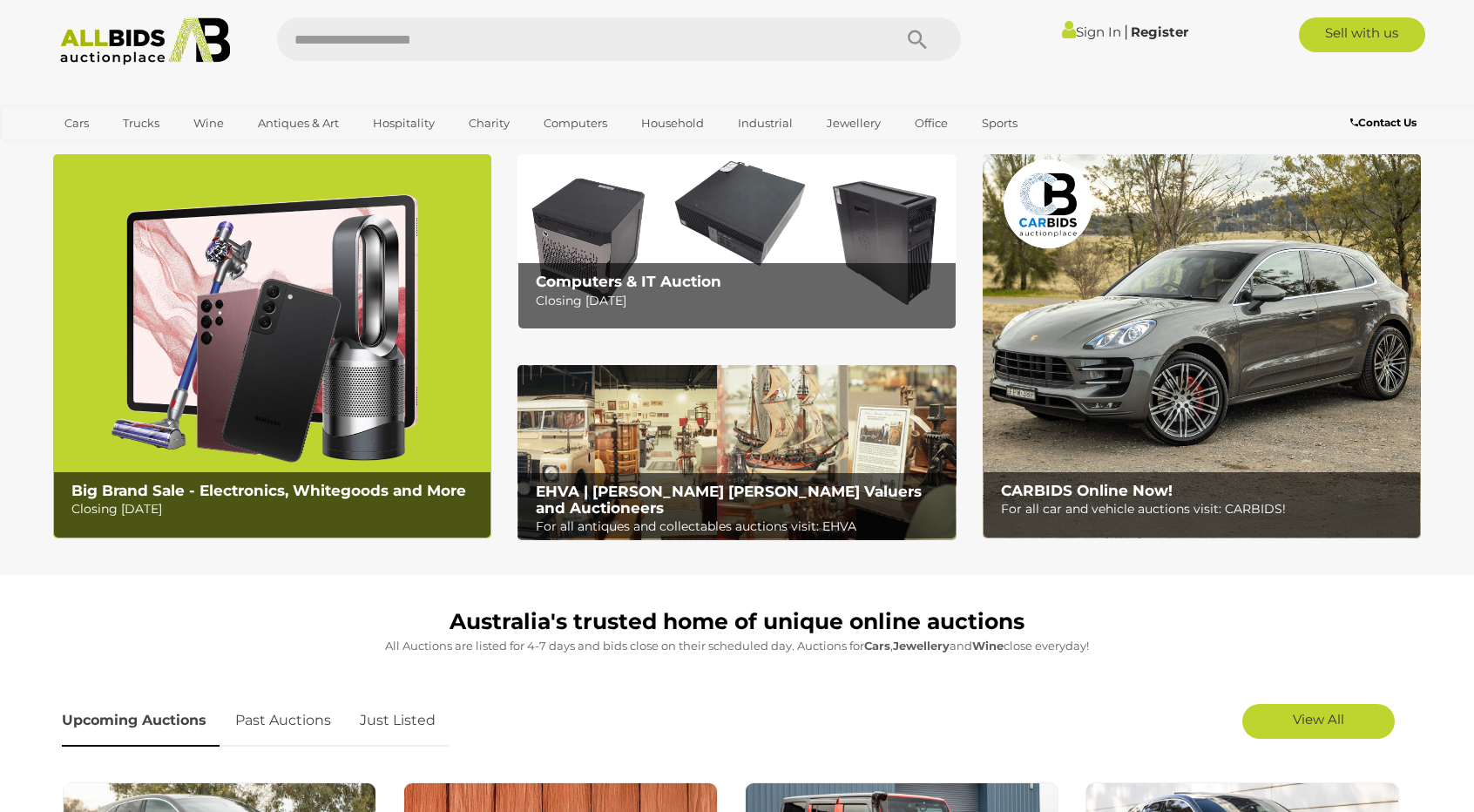
scroll to position [174, 0]
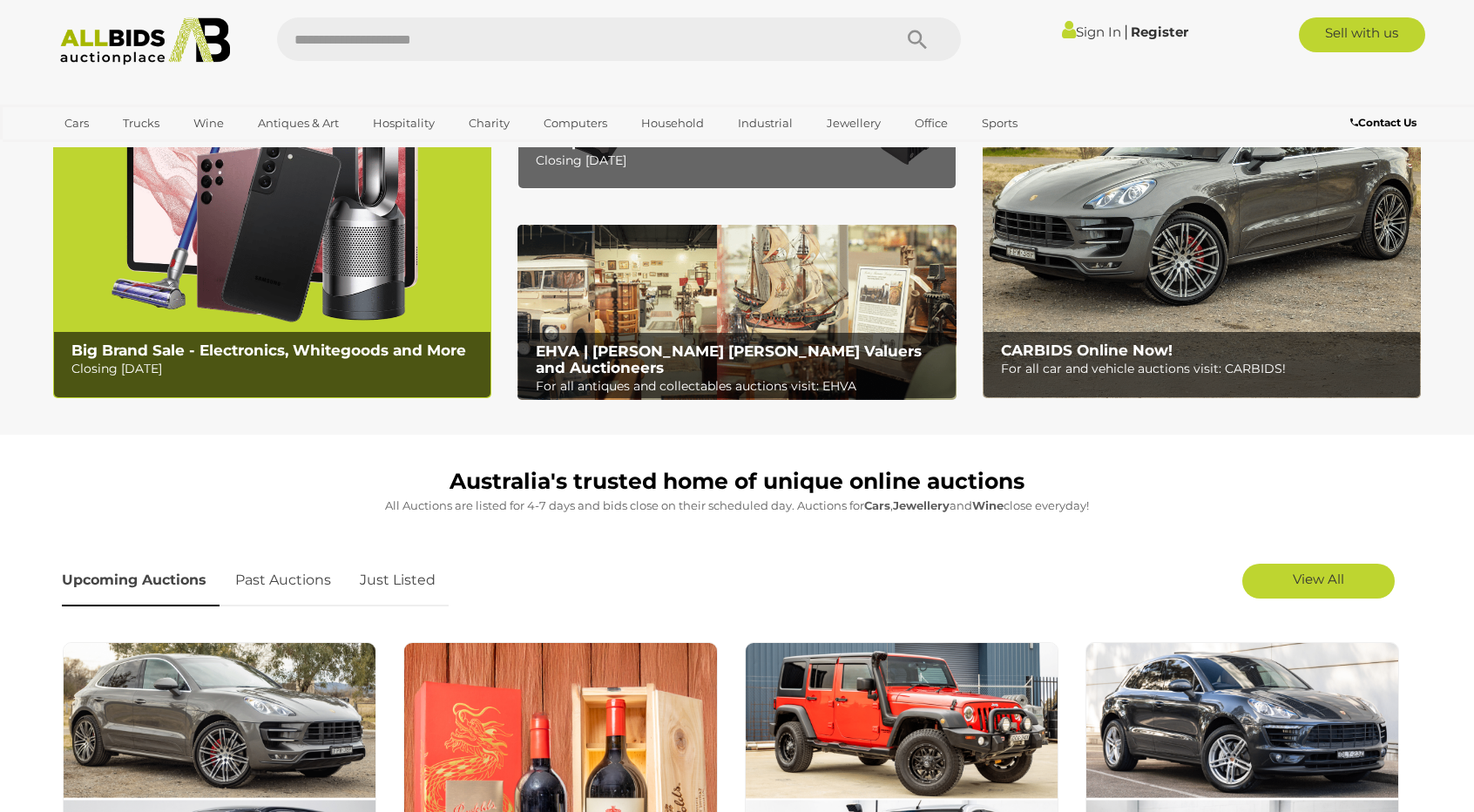
click at [807, 285] on img at bounding box center [736, 313] width 438 height 176
click at [651, 330] on img at bounding box center [736, 313] width 438 height 176
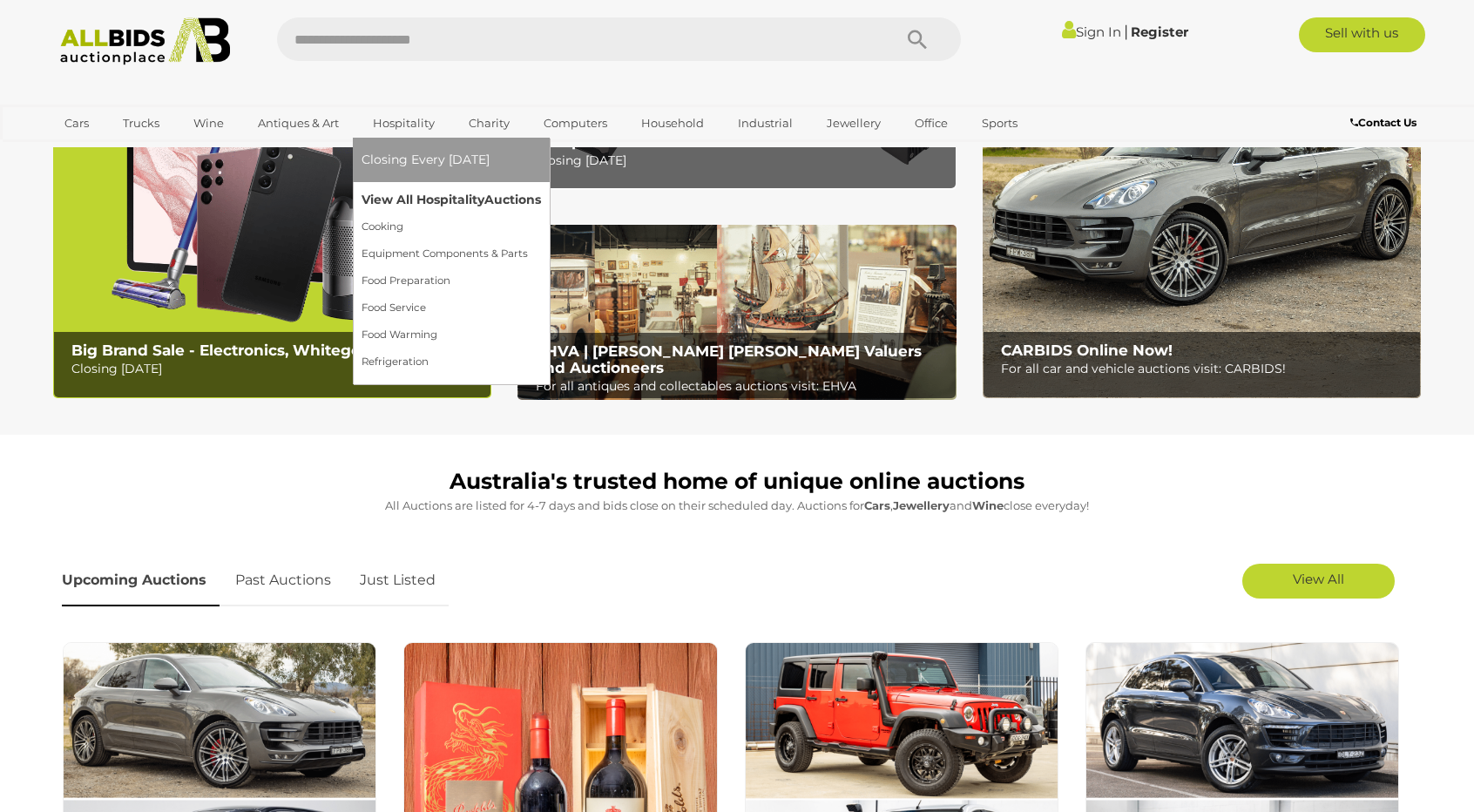
click at [427, 196] on link "View All Hospitality Auctions" at bounding box center [451, 200] width 179 height 27
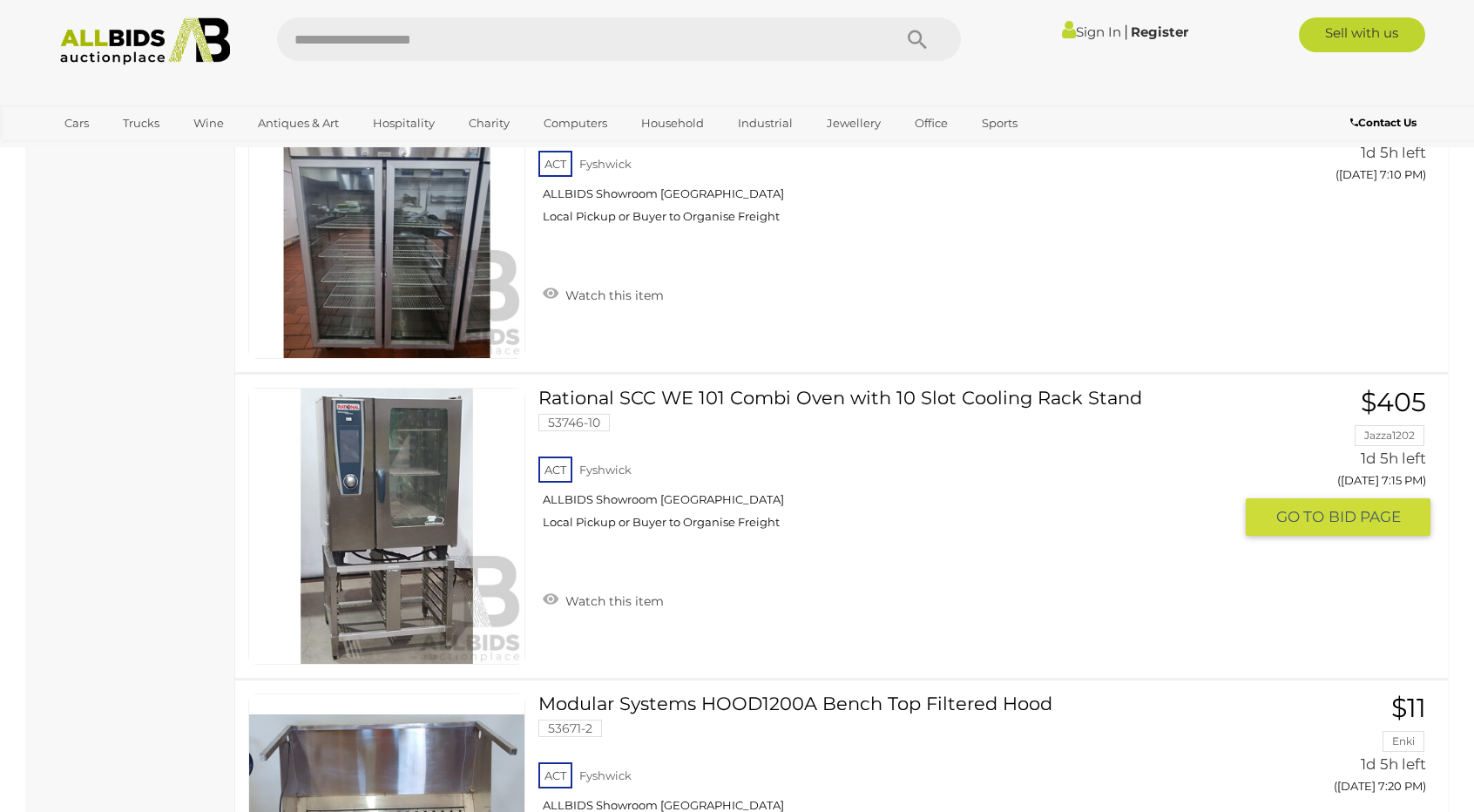
scroll to position [1743, 0]
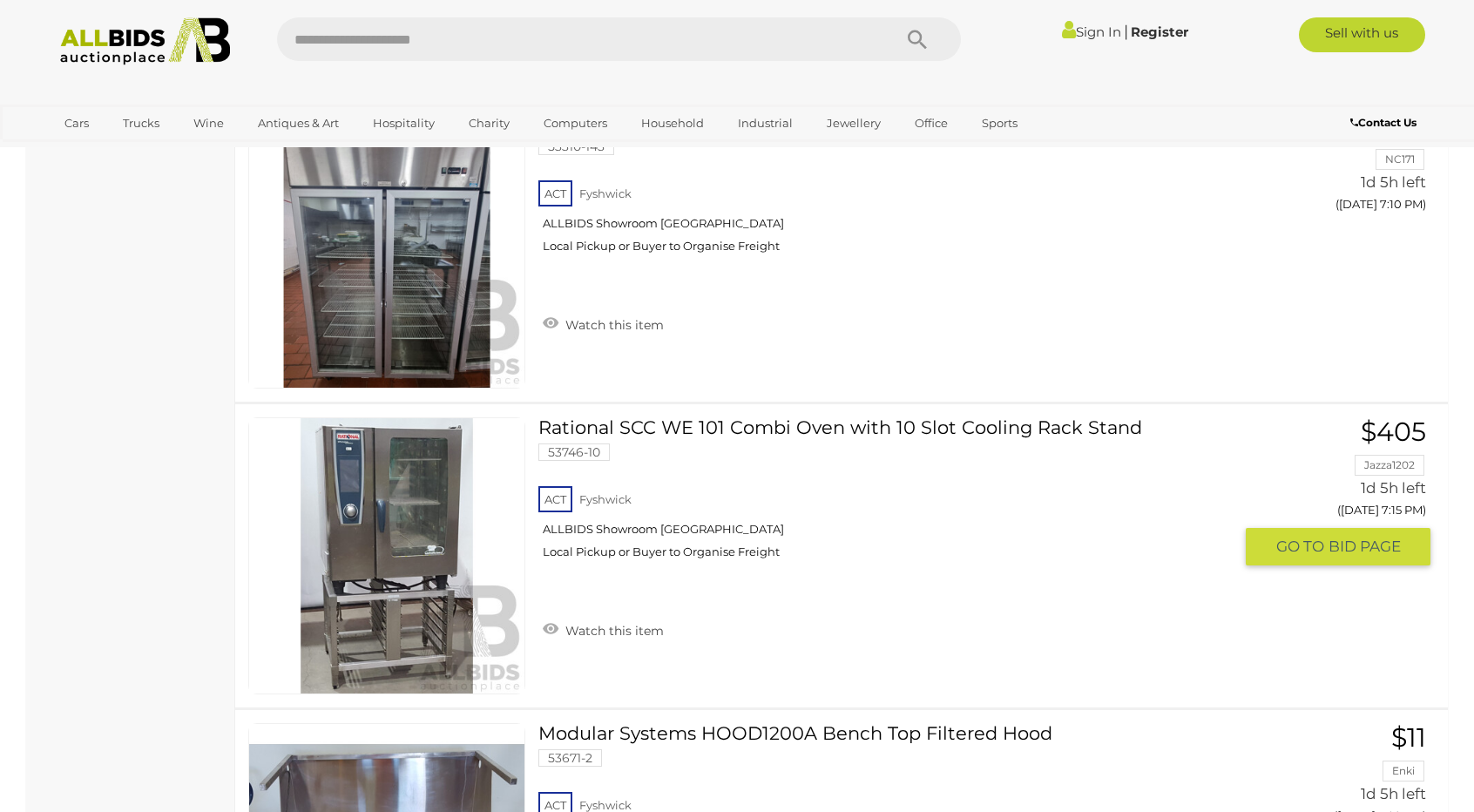
click at [400, 531] on link at bounding box center [387, 556] width 277 height 277
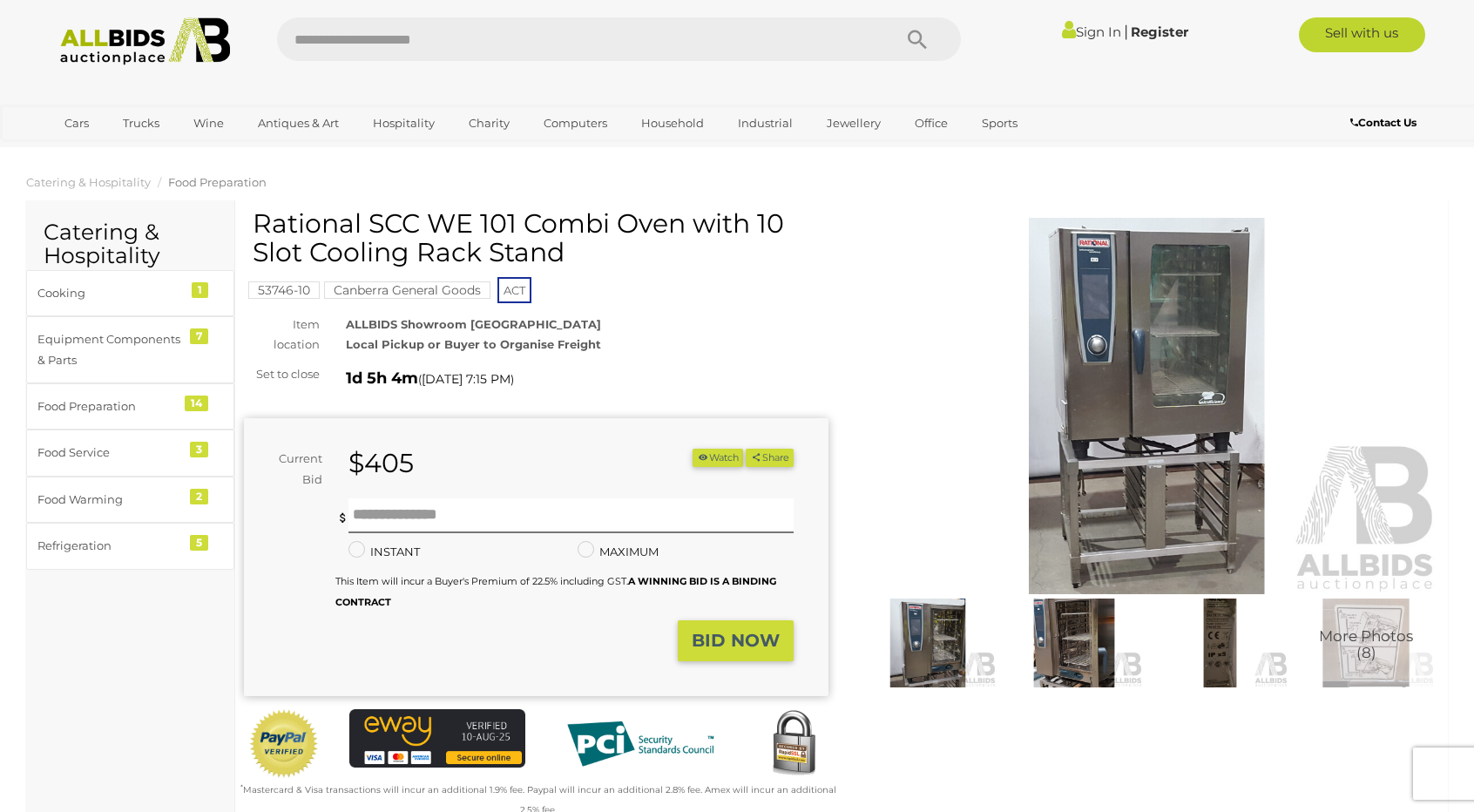
click at [1105, 417] on img at bounding box center [1147, 406] width 585 height 377
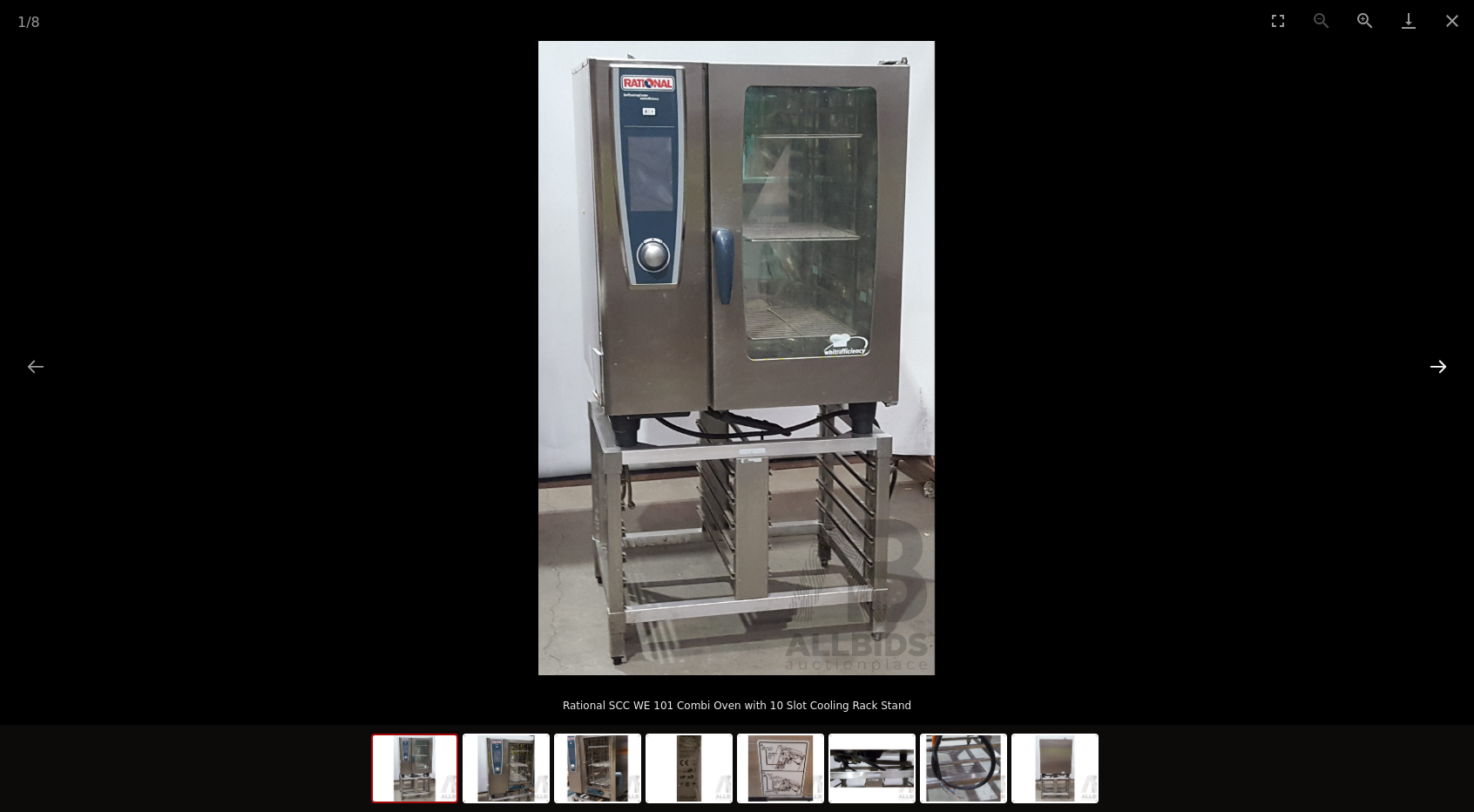
click at [1437, 371] on button "Next slide" at bounding box center [1438, 366] width 37 height 34
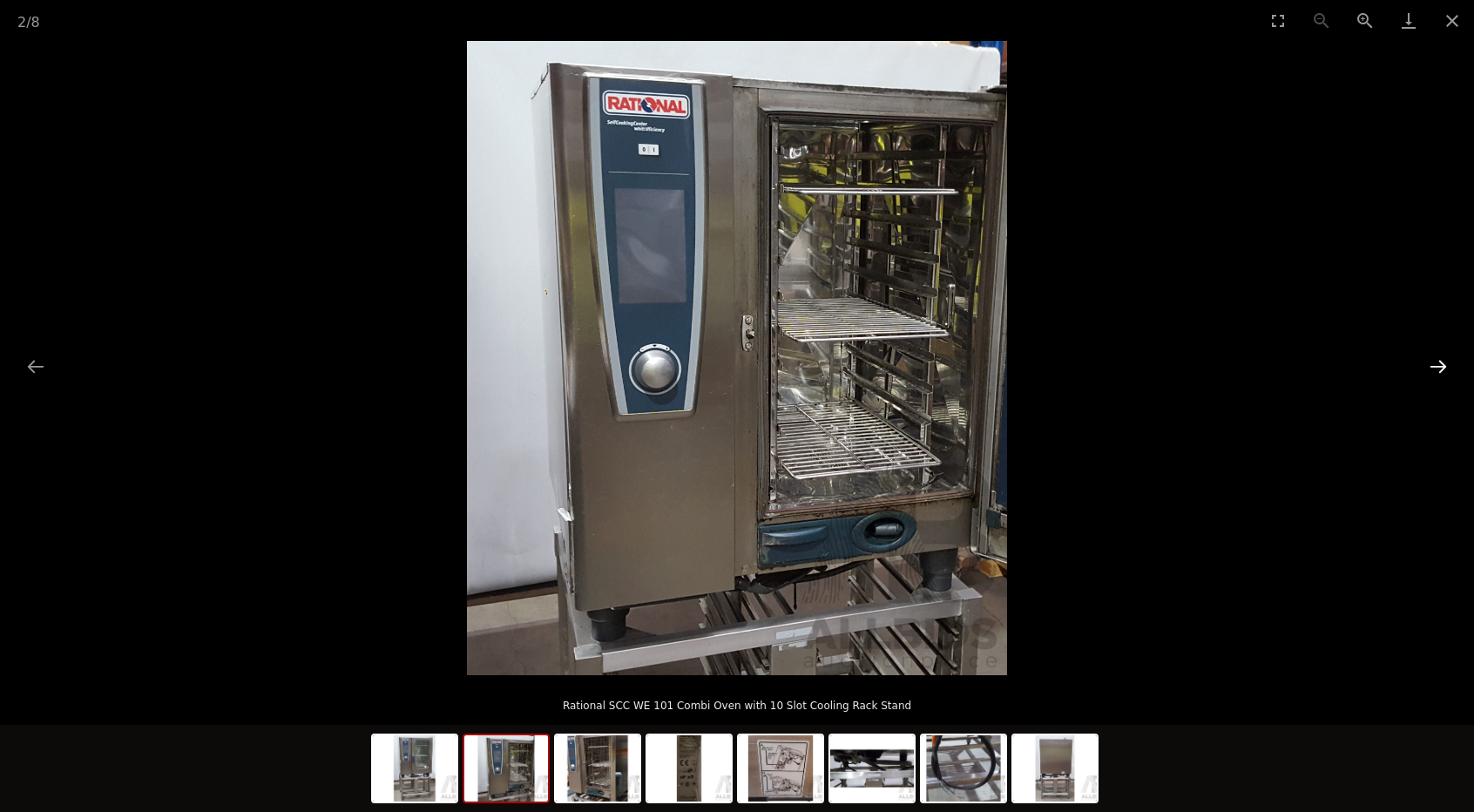
click at [1437, 371] on button "Next slide" at bounding box center [1438, 366] width 37 height 34
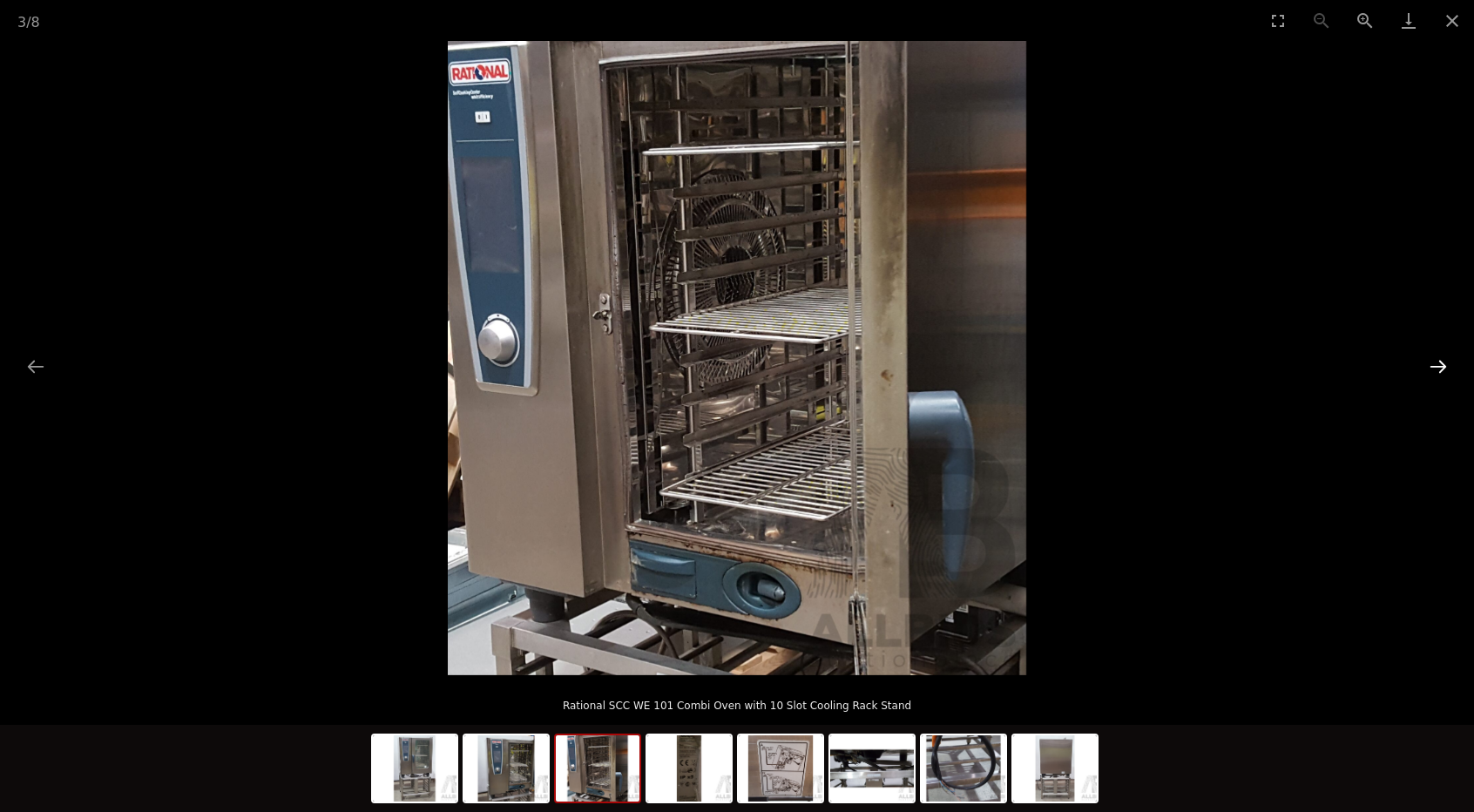
click at [1437, 371] on button "Next slide" at bounding box center [1438, 366] width 37 height 34
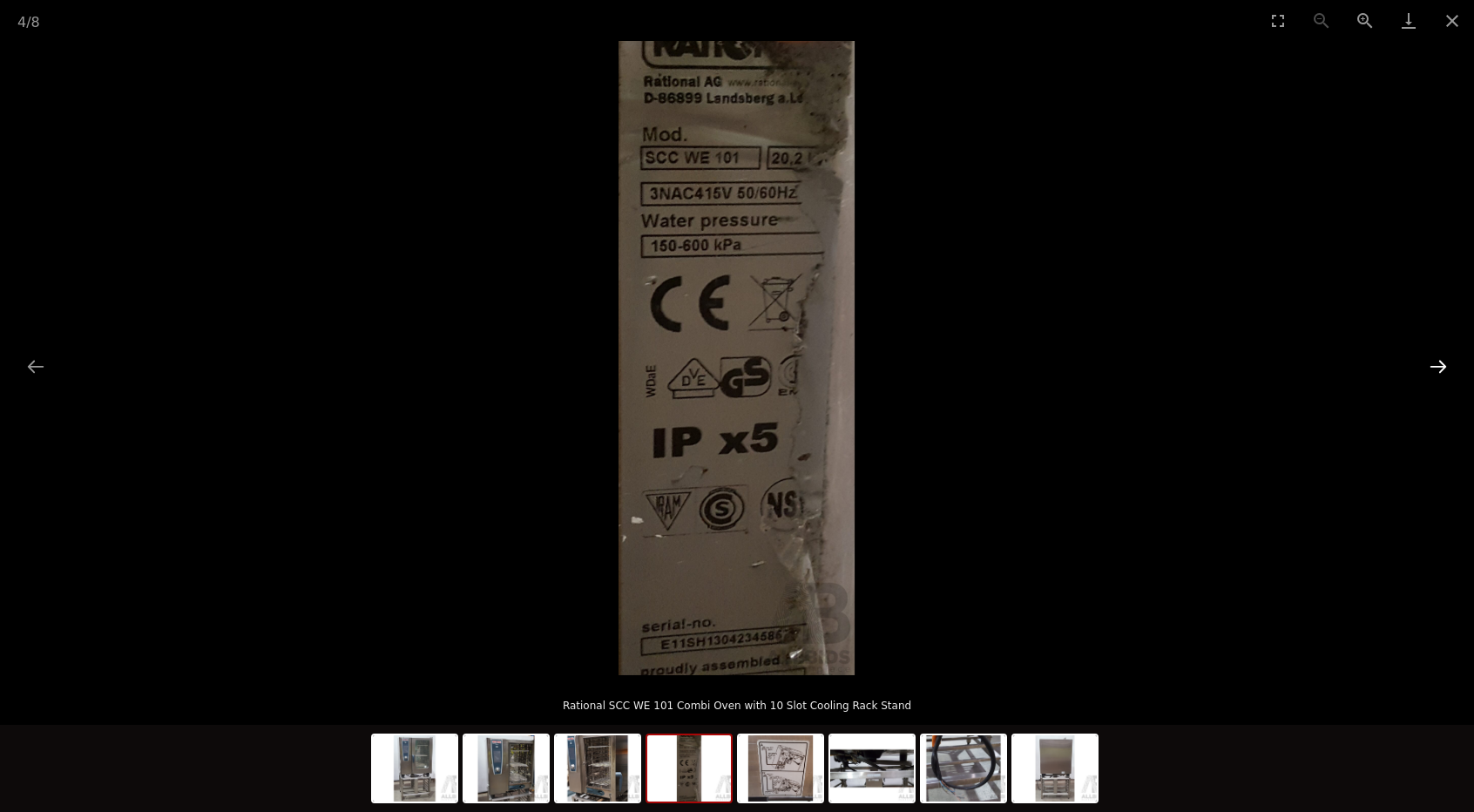
click at [1437, 371] on button "Next slide" at bounding box center [1438, 366] width 37 height 34
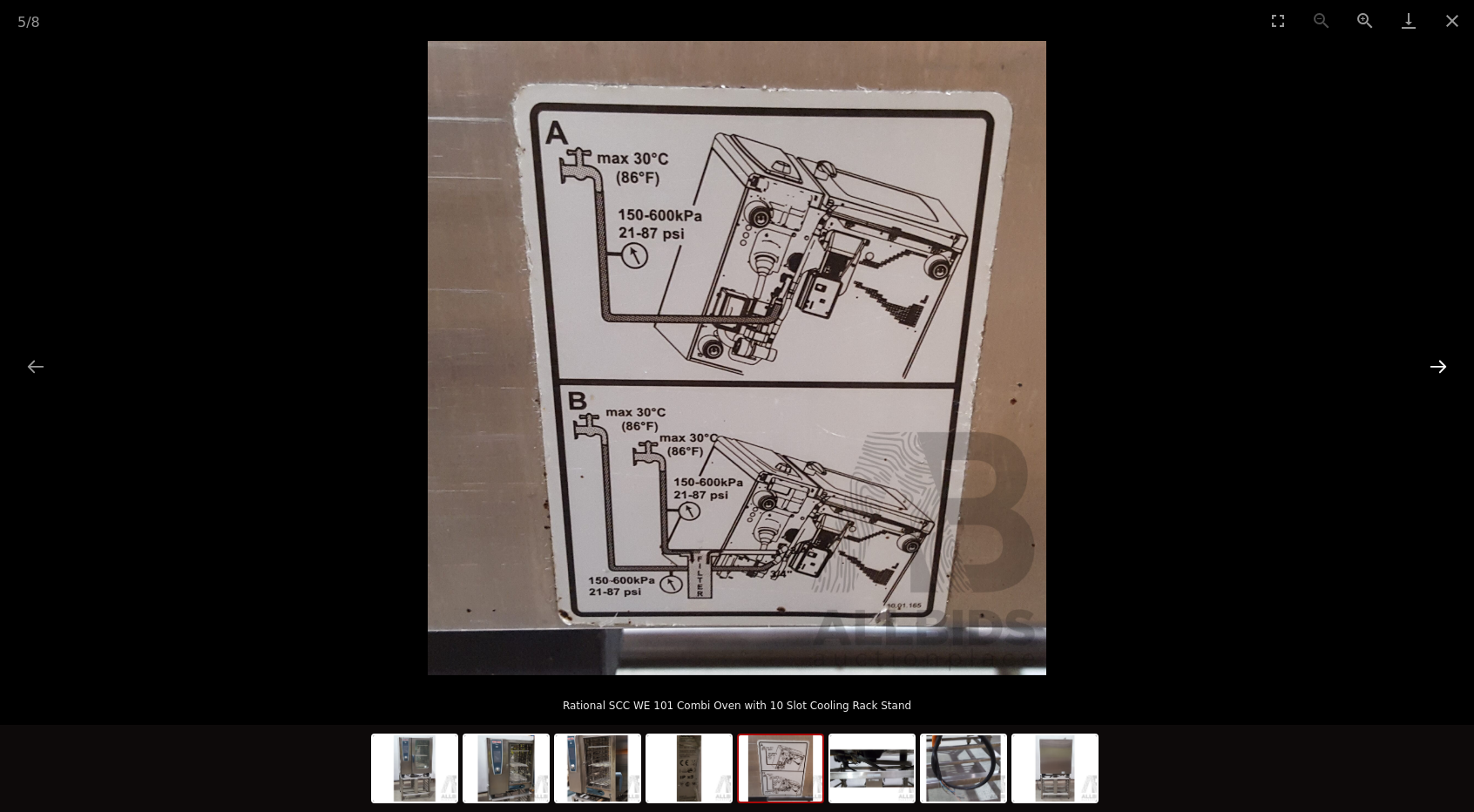
click at [1437, 371] on button "Next slide" at bounding box center [1438, 366] width 37 height 34
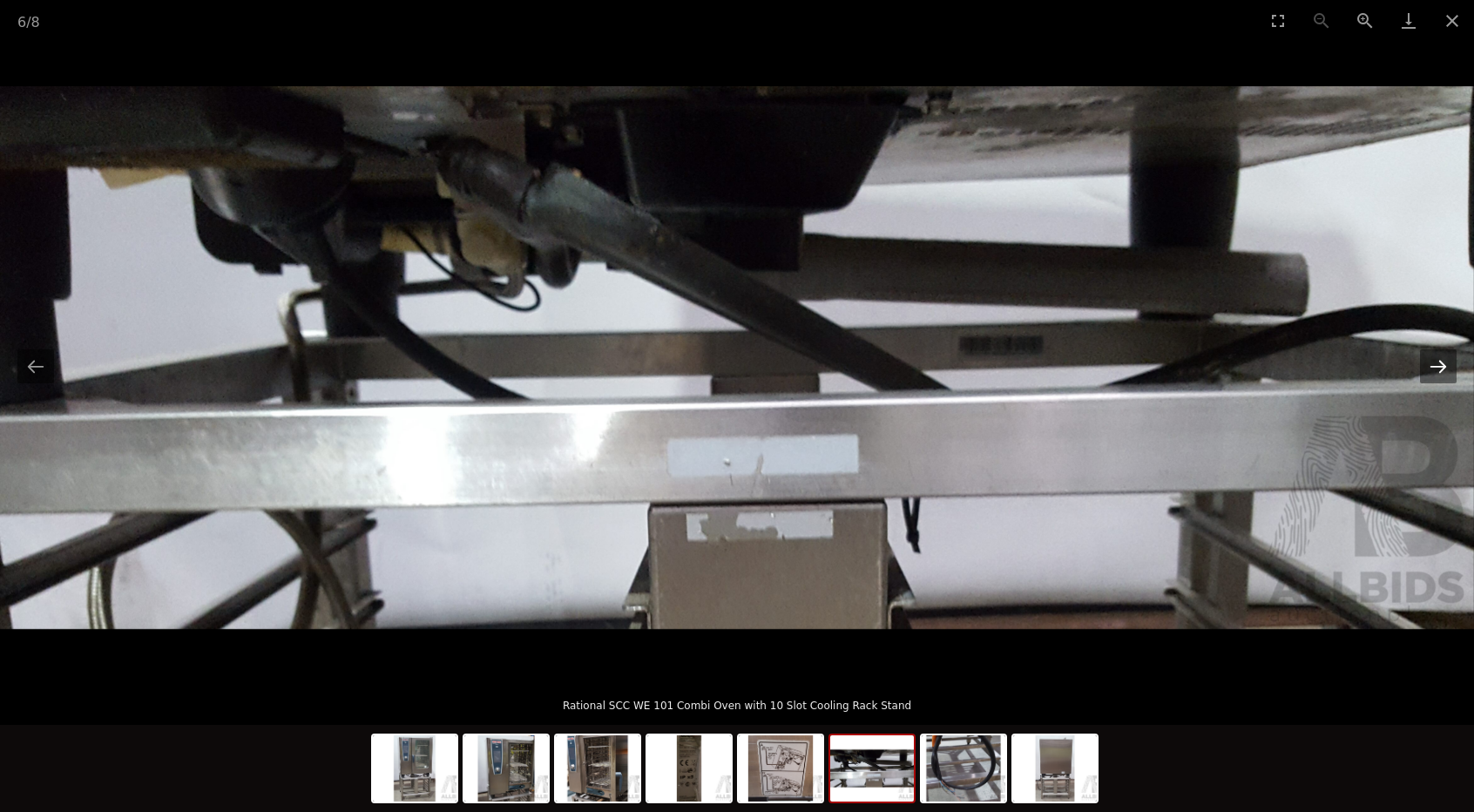
click at [1437, 371] on button "Next slide" at bounding box center [1438, 366] width 37 height 34
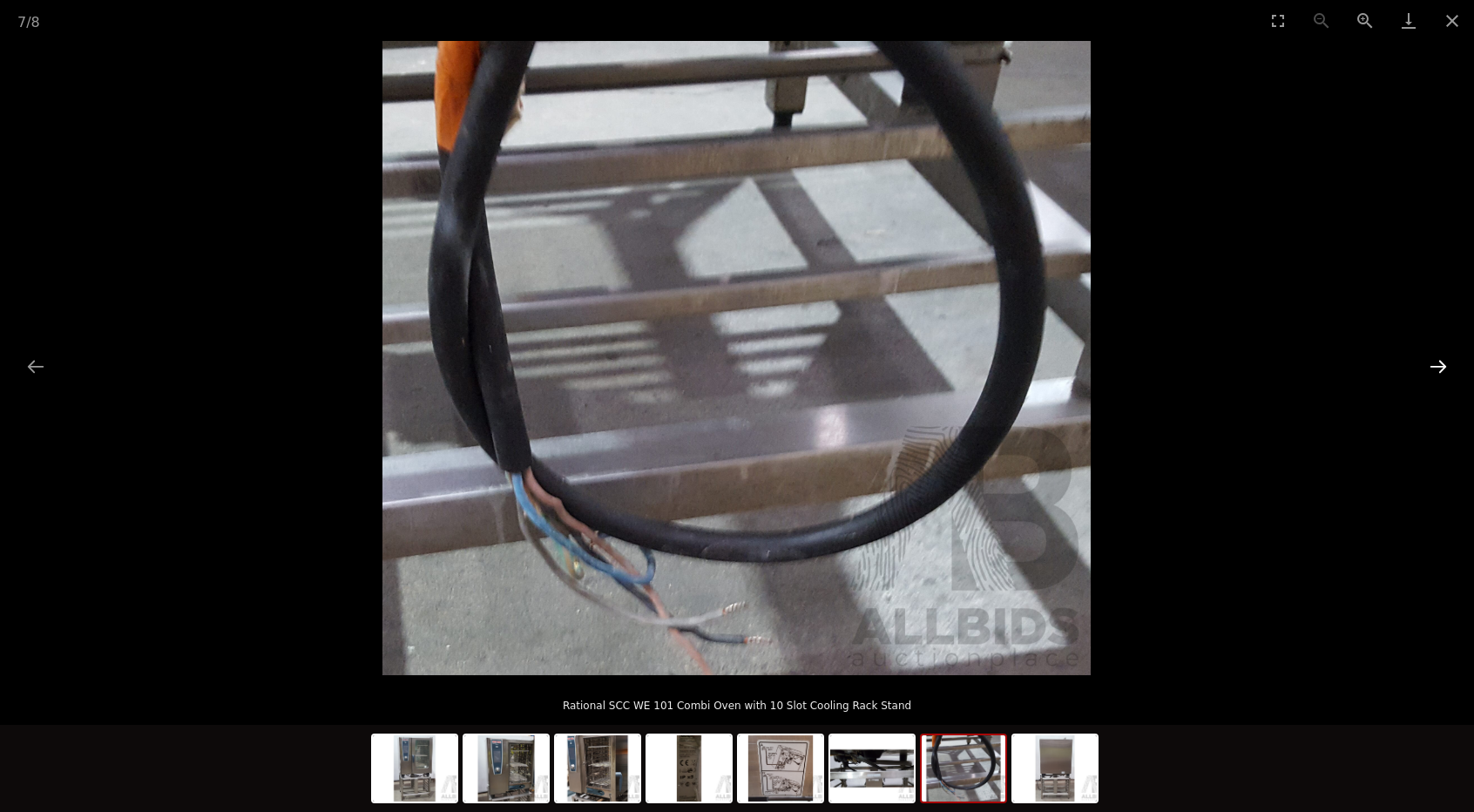
click at [1437, 371] on button "Next slide" at bounding box center [1438, 366] width 37 height 34
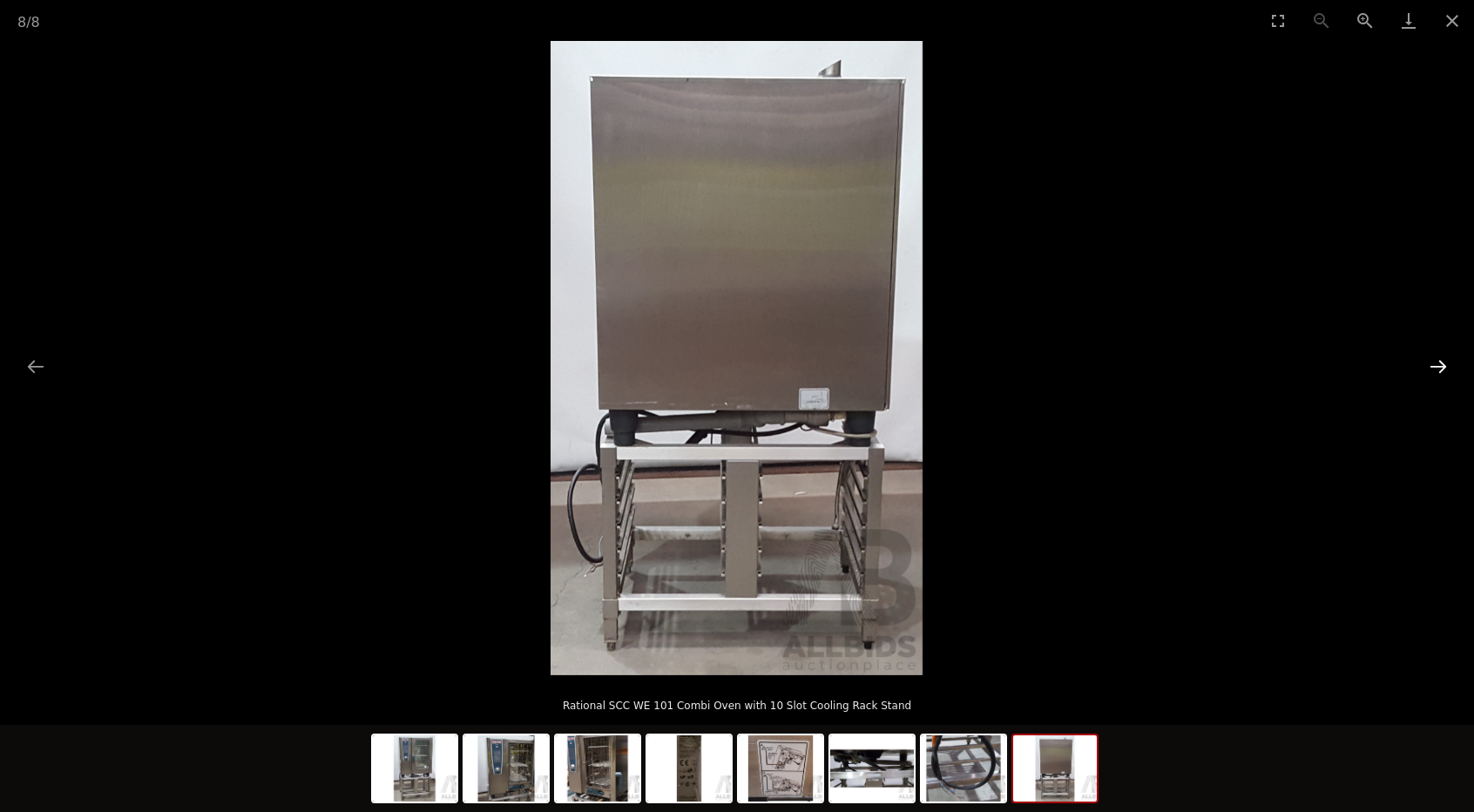
click at [1437, 371] on button "Next slide" at bounding box center [1438, 366] width 37 height 34
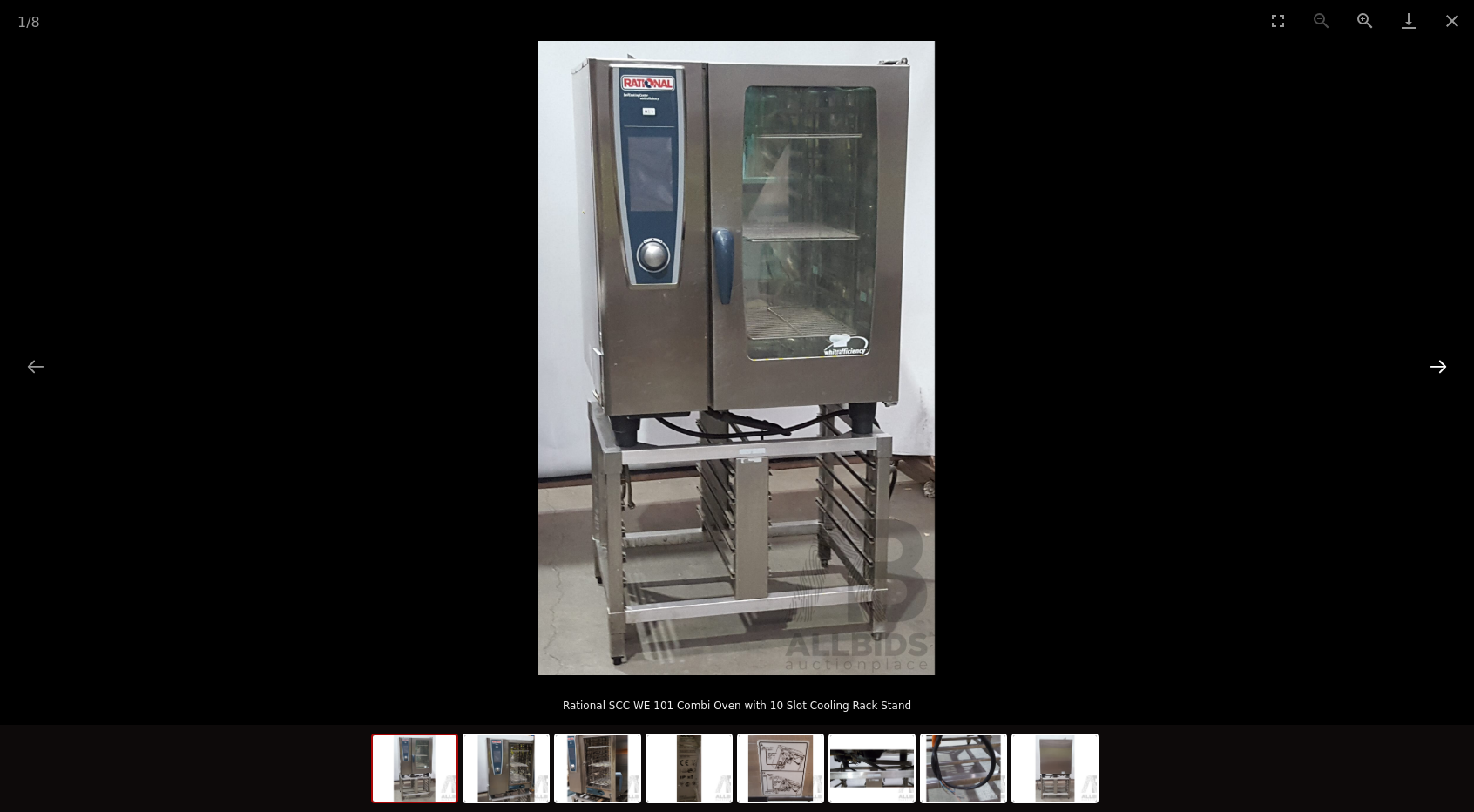
click at [1437, 371] on button "Next slide" at bounding box center [1438, 366] width 37 height 34
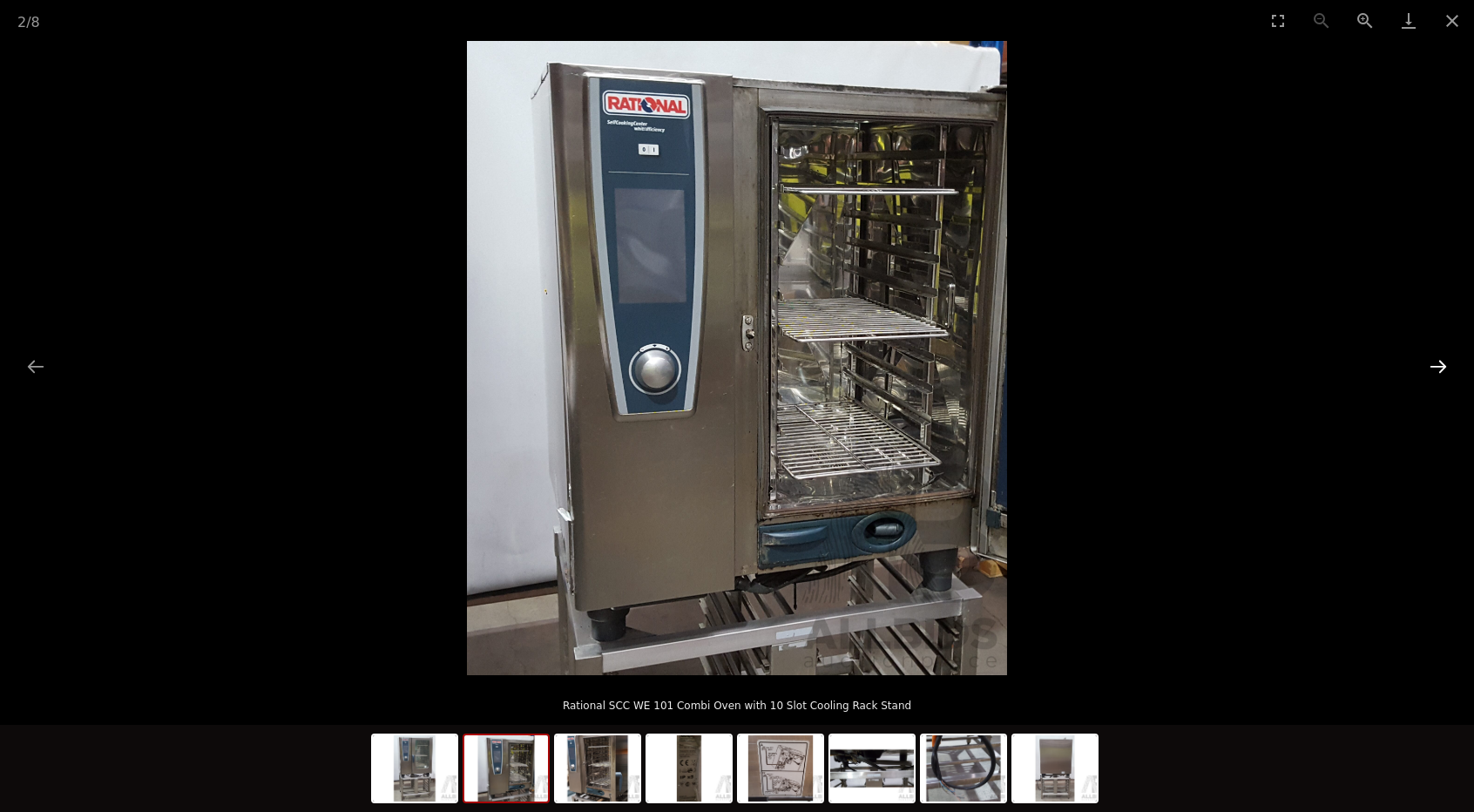
click at [1437, 371] on button "Next slide" at bounding box center [1438, 366] width 37 height 34
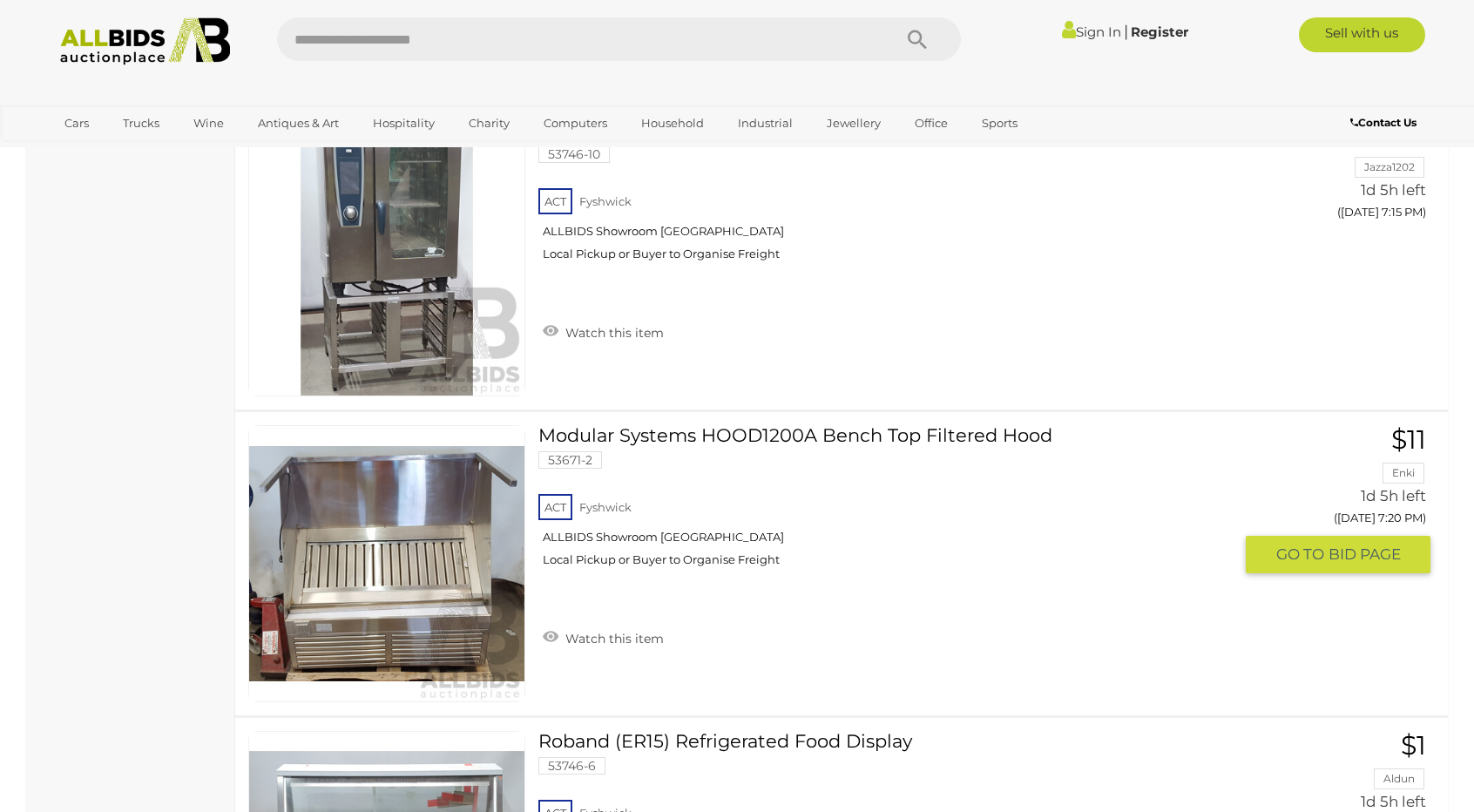
scroll to position [2139, 0]
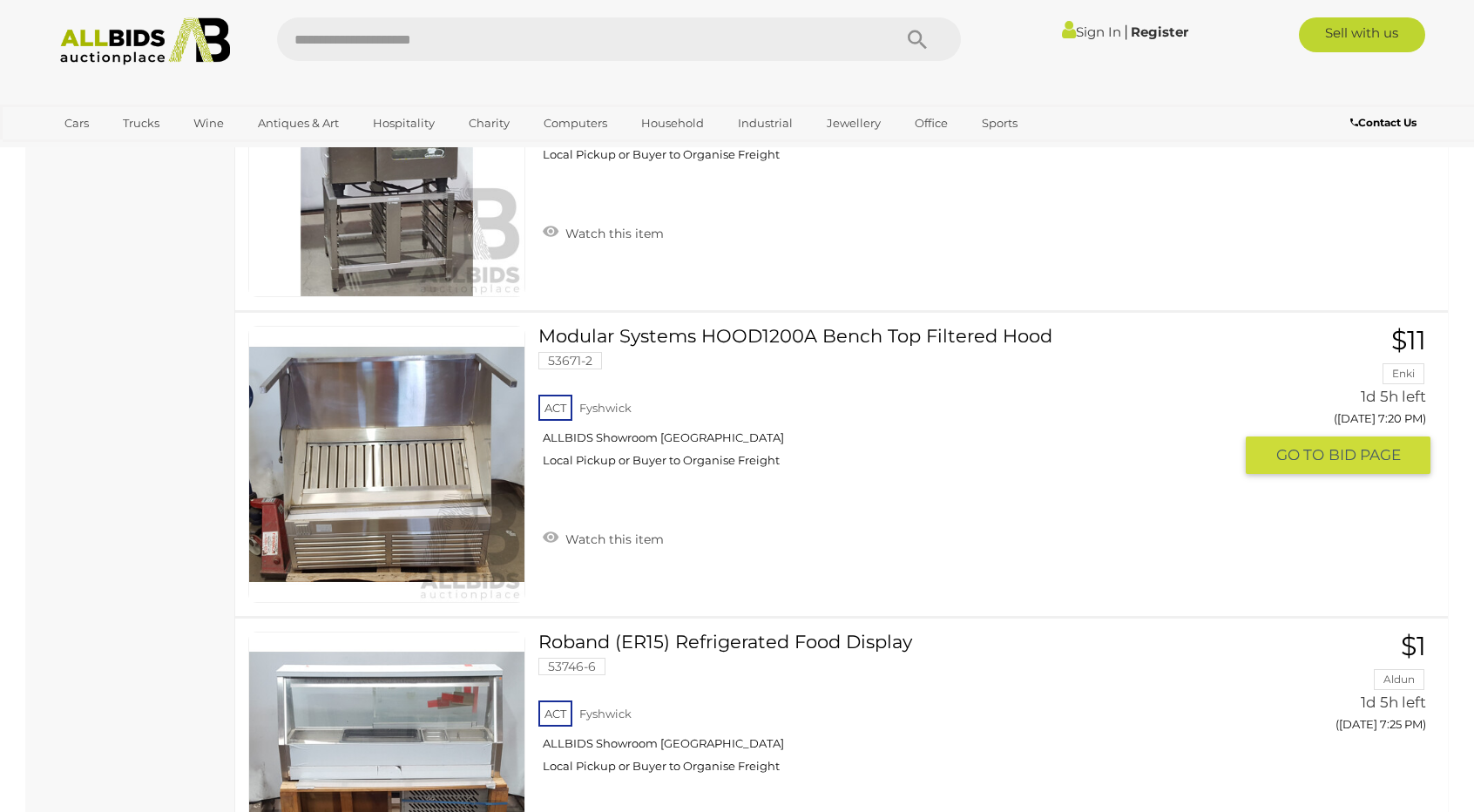
click at [408, 427] on link at bounding box center [387, 464] width 277 height 277
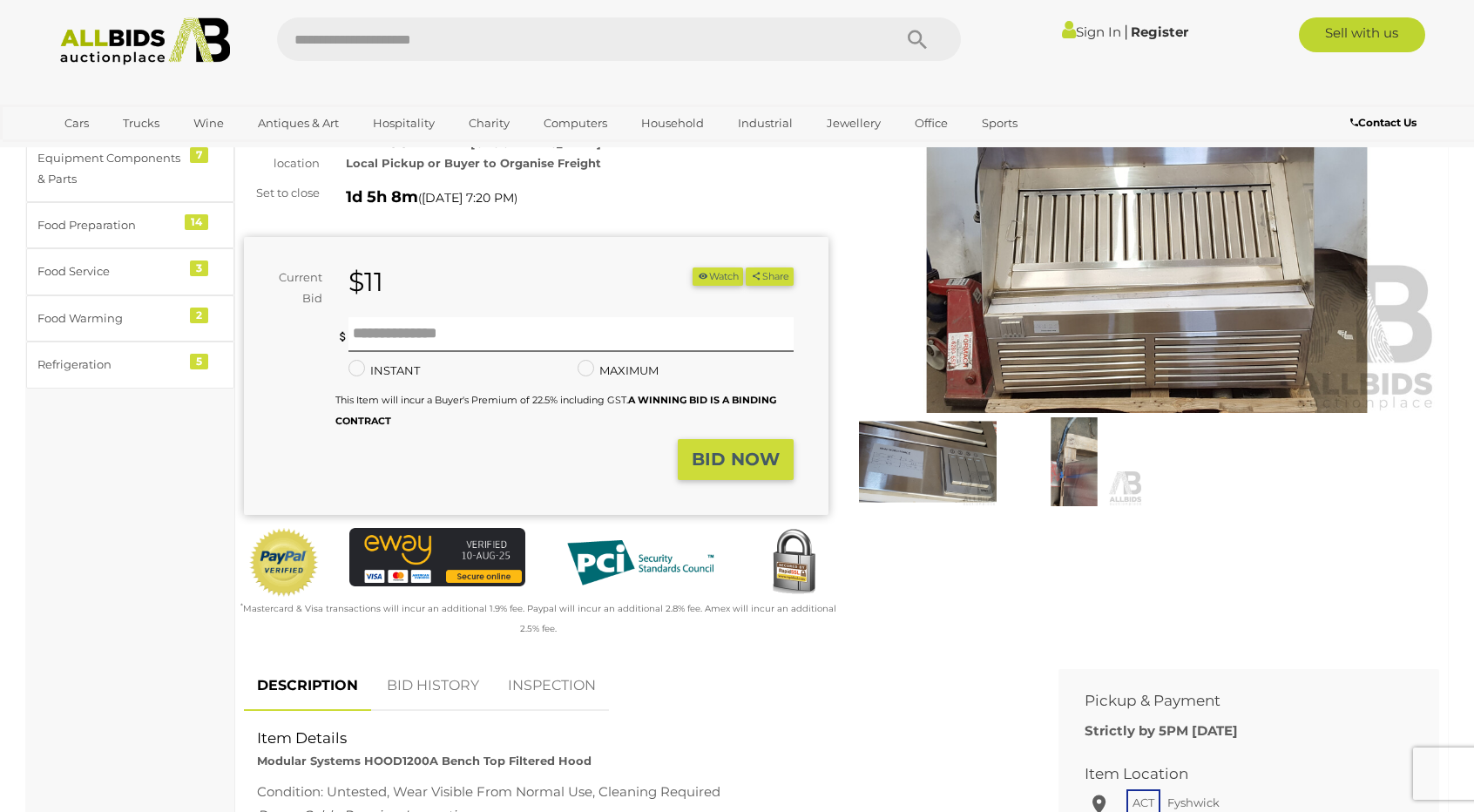
scroll to position [174, 0]
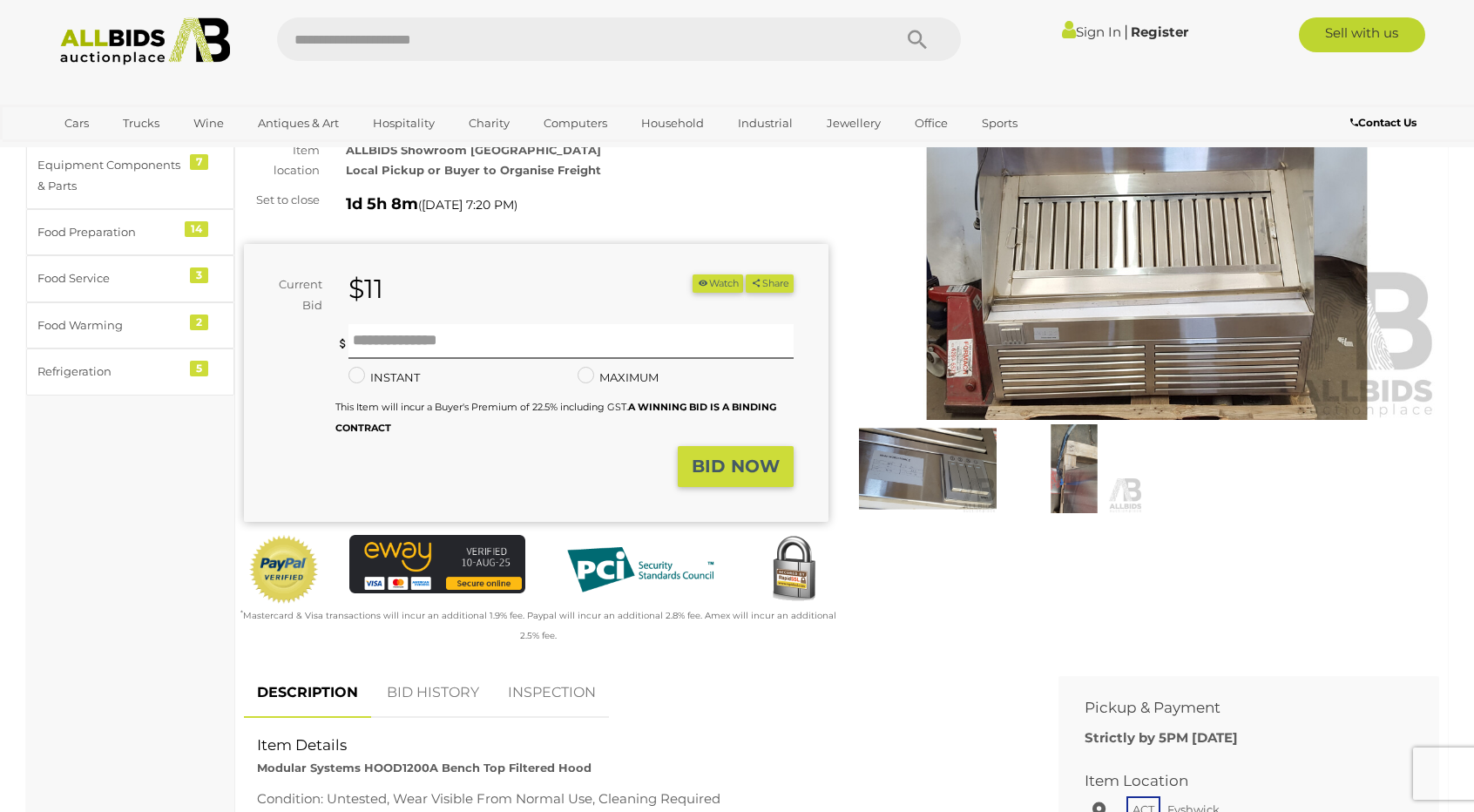
click at [1084, 289] on img at bounding box center [1147, 231] width 585 height 377
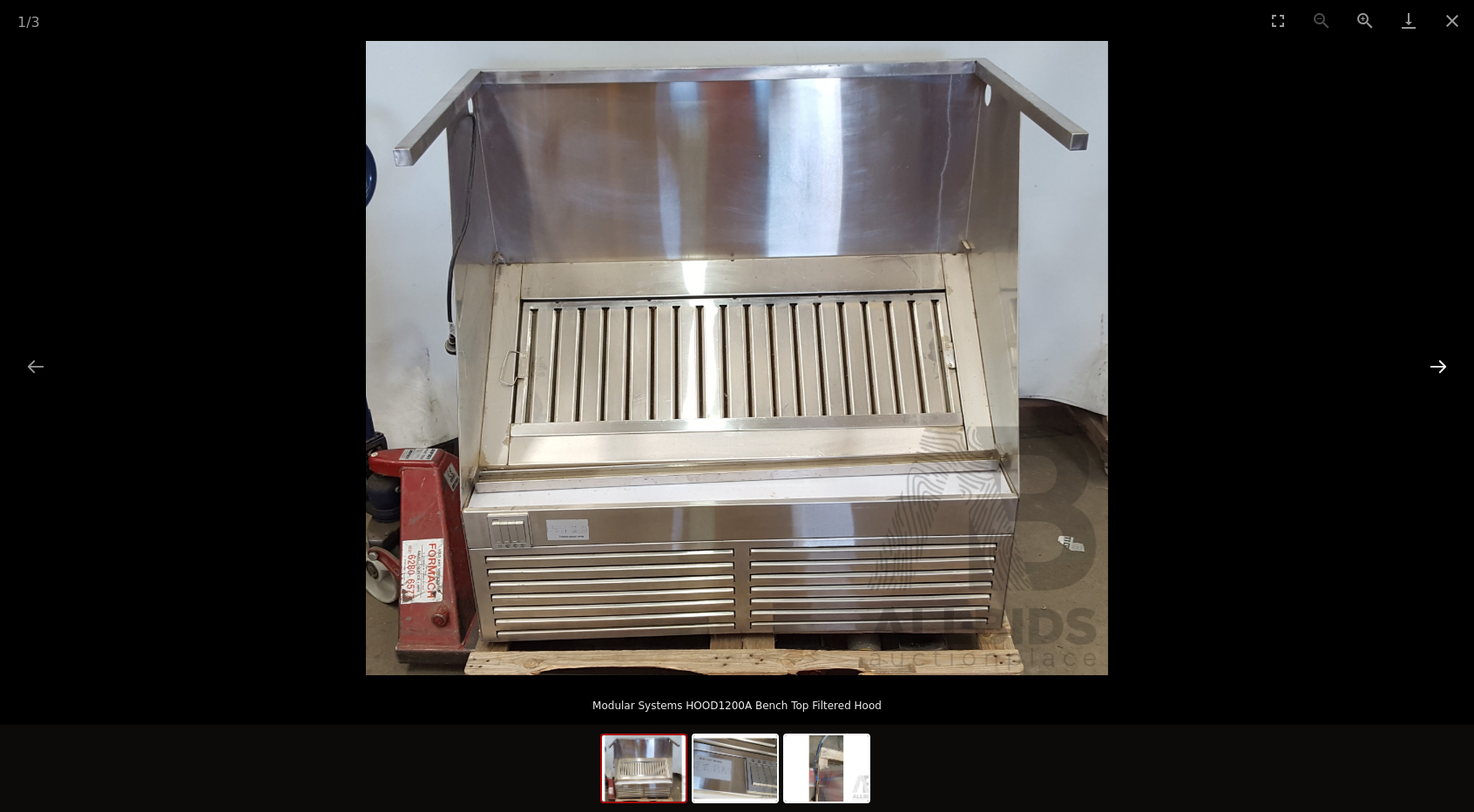
click at [1441, 369] on button "Next slide" at bounding box center [1438, 366] width 37 height 34
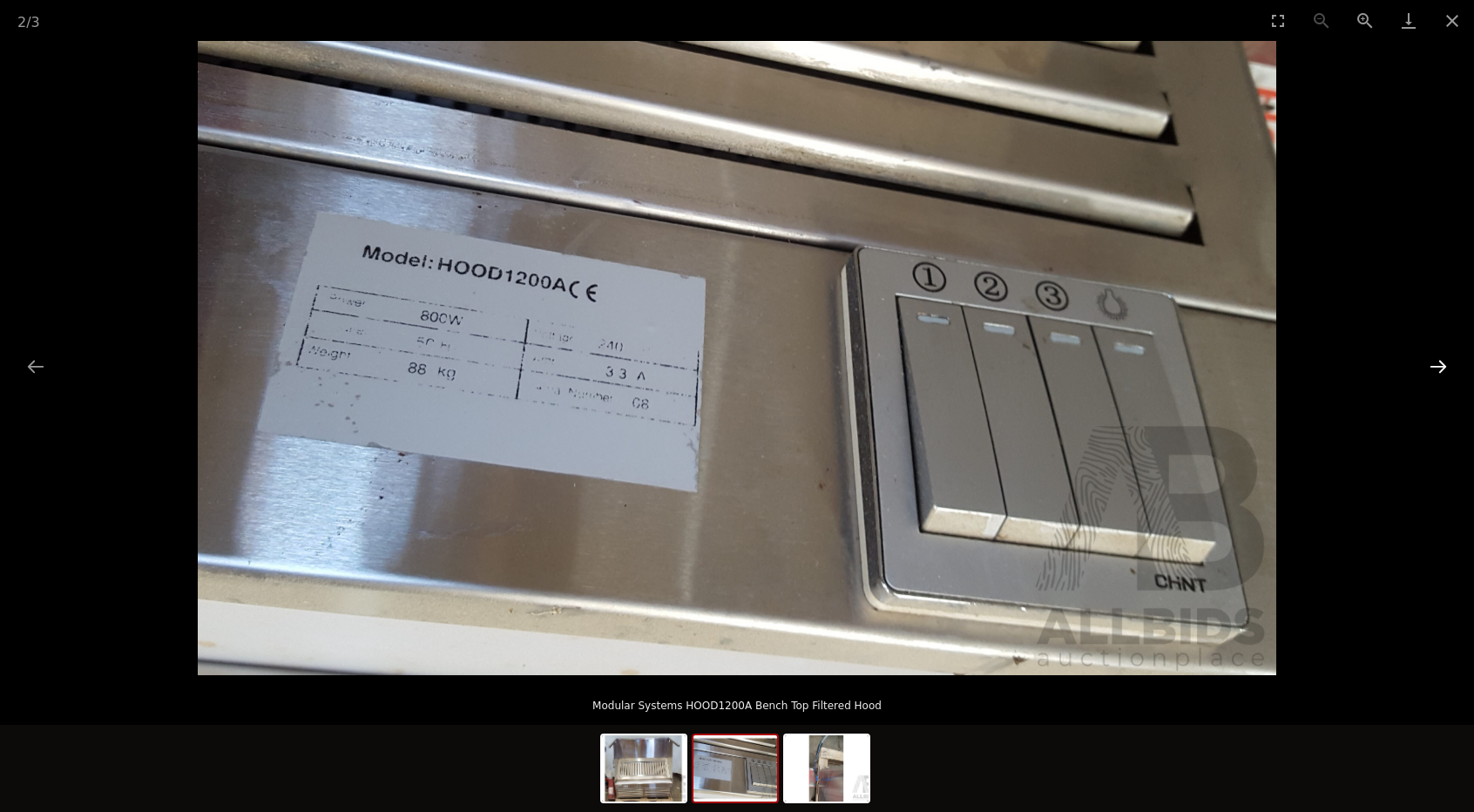
click at [1441, 369] on button "Next slide" at bounding box center [1438, 366] width 37 height 34
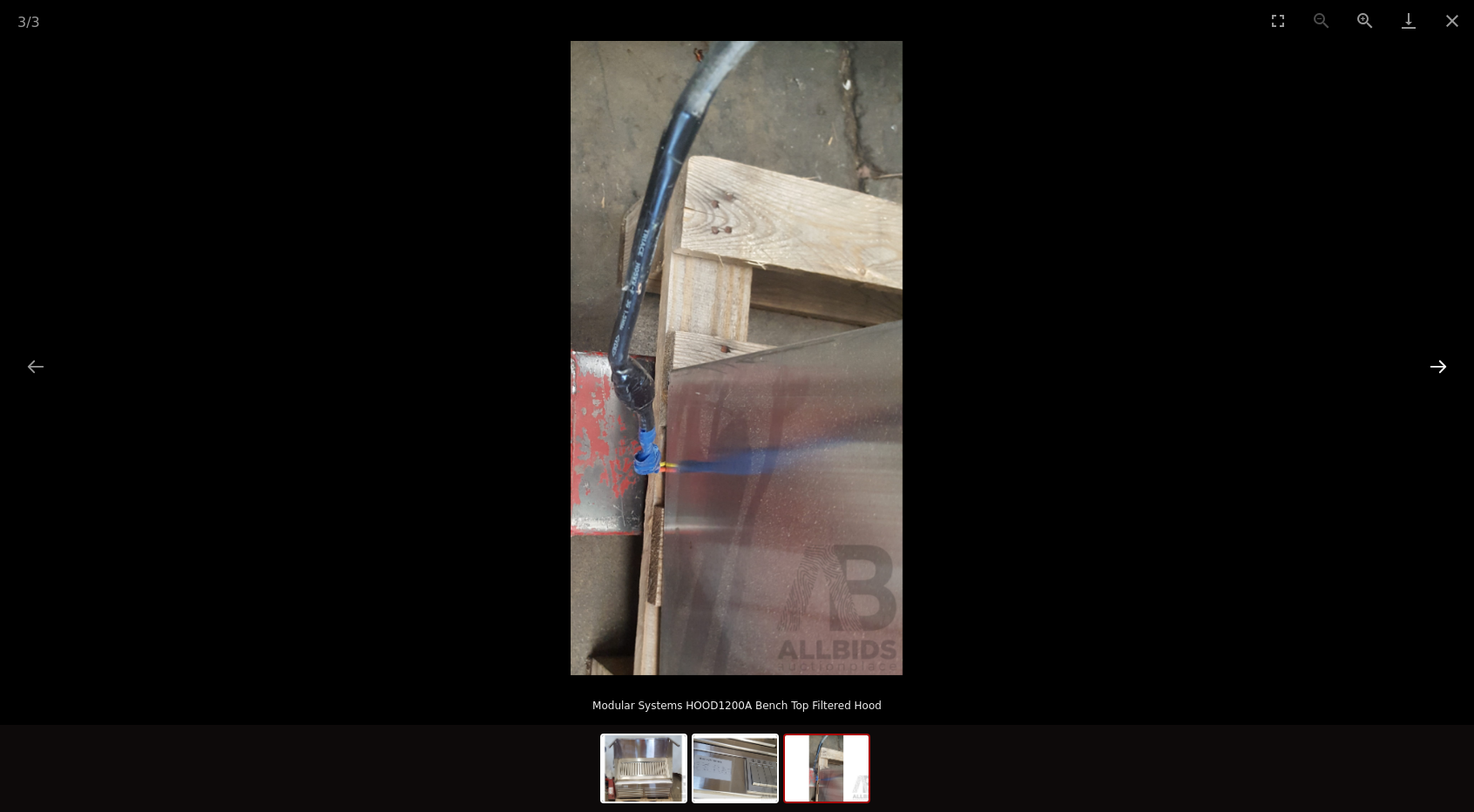
click at [1441, 369] on button "Next slide" at bounding box center [1438, 366] width 37 height 34
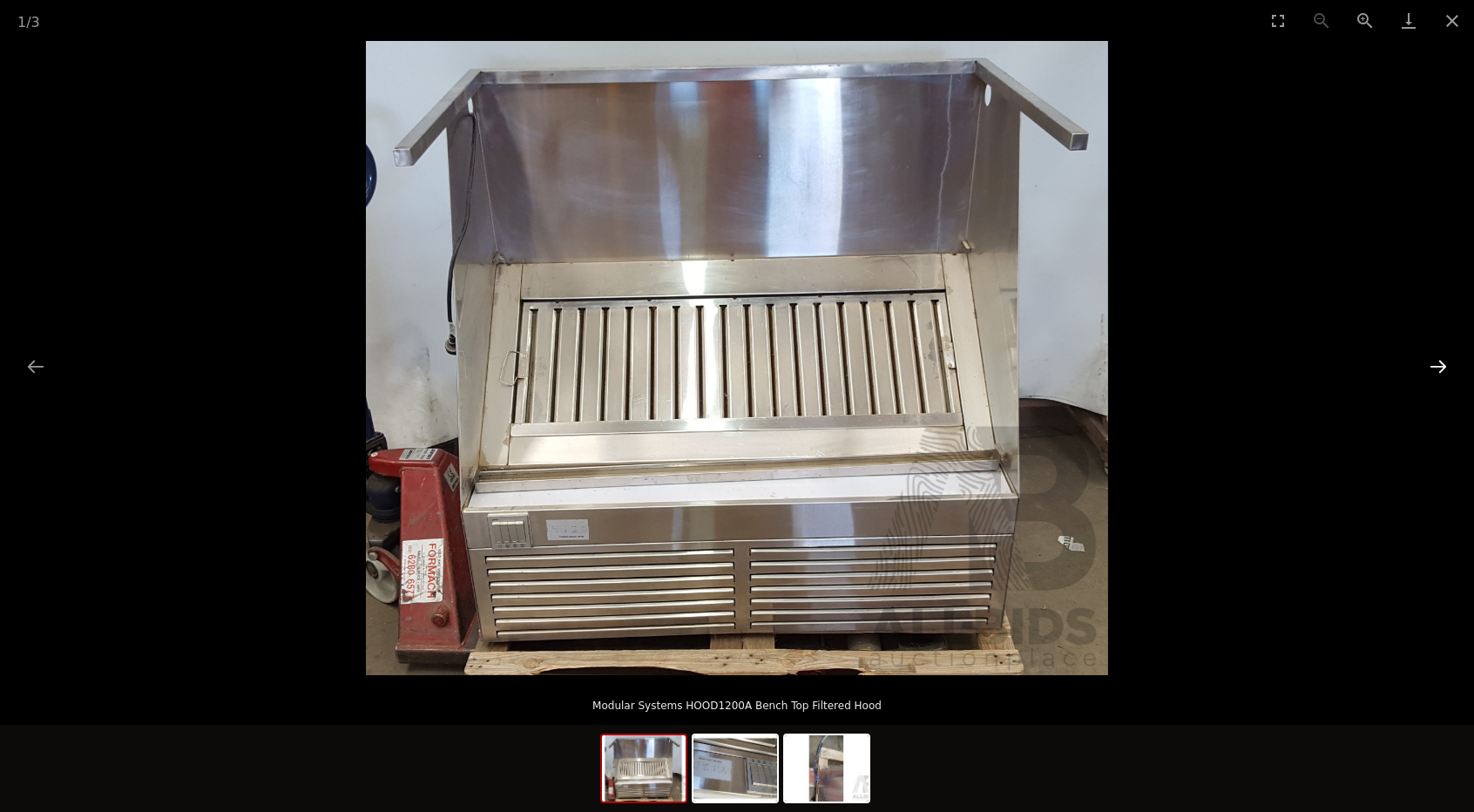
click at [1441, 368] on button "Next slide" at bounding box center [1438, 366] width 37 height 34
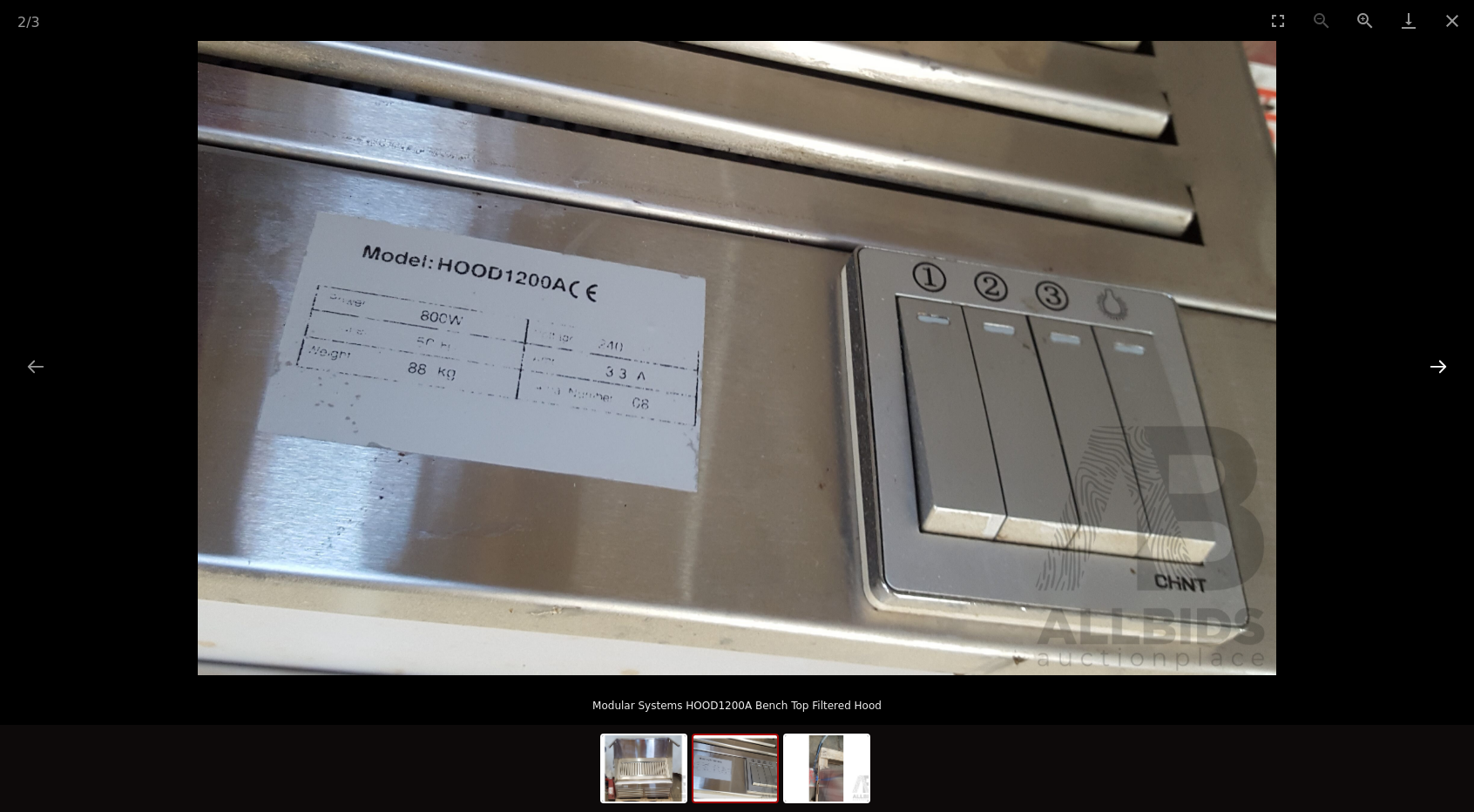
click at [1441, 367] on button "Next slide" at bounding box center [1438, 366] width 37 height 34
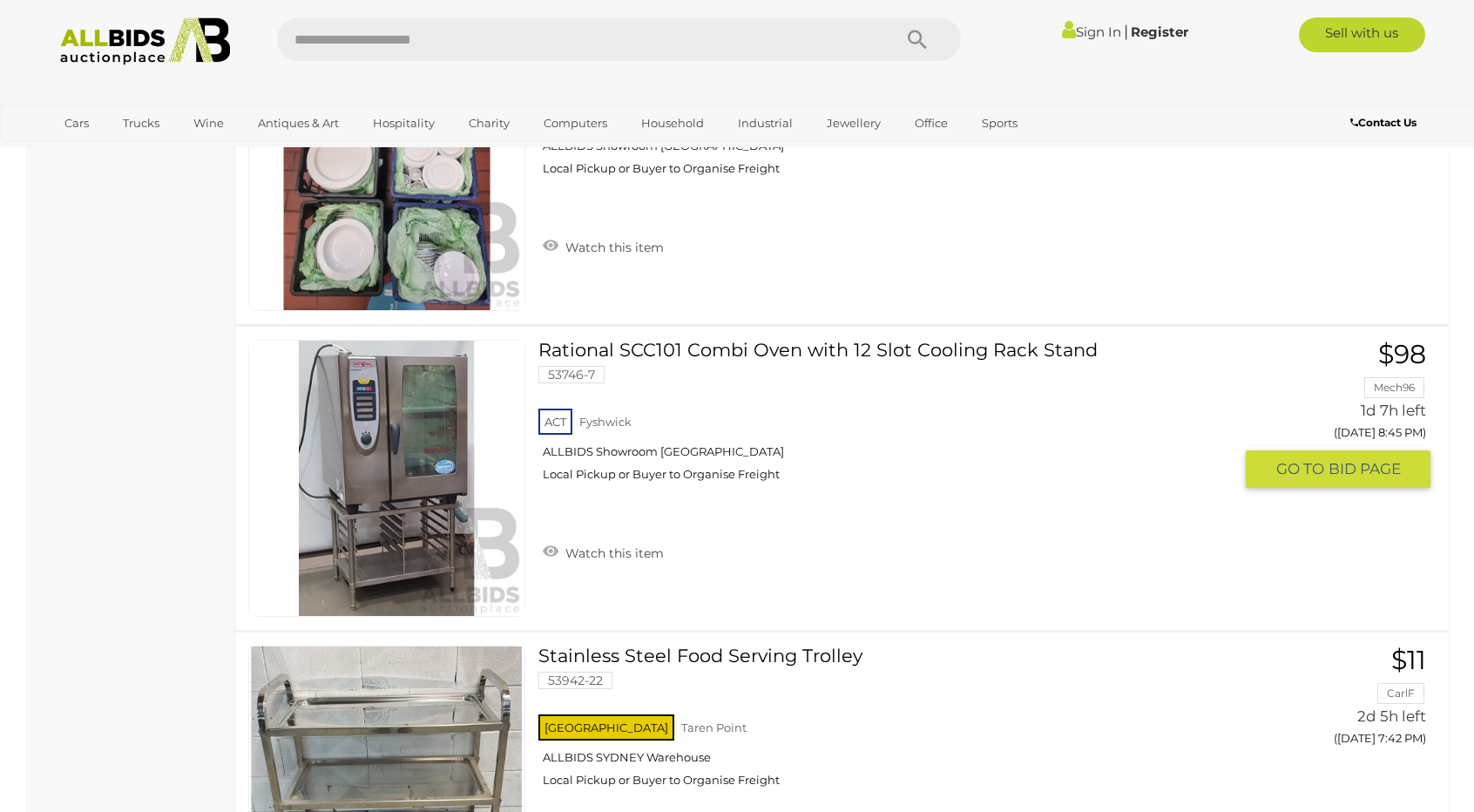
scroll to position [7673, 0]
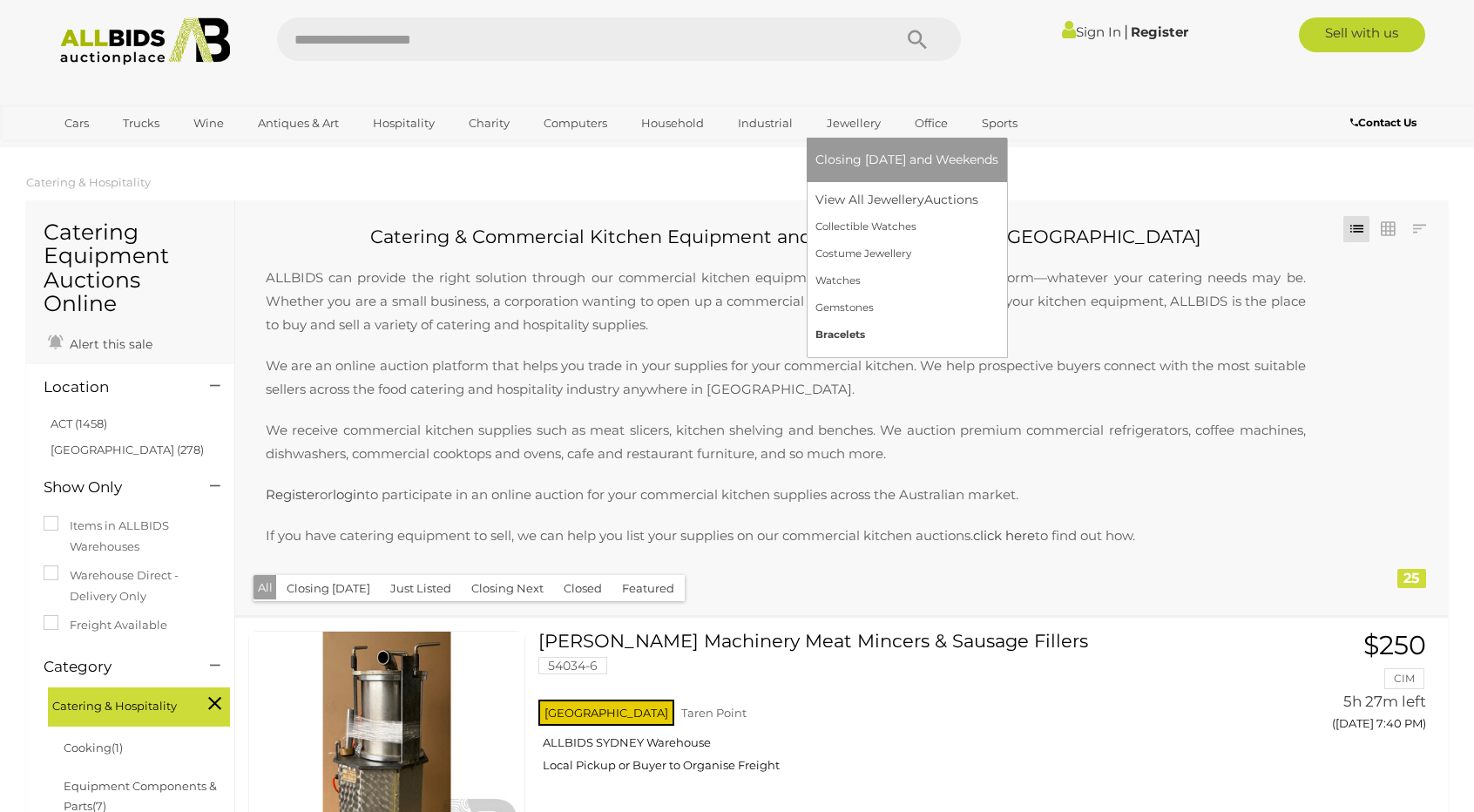
click at [852, 338] on link "Bracelets" at bounding box center [907, 334] width 183 height 27
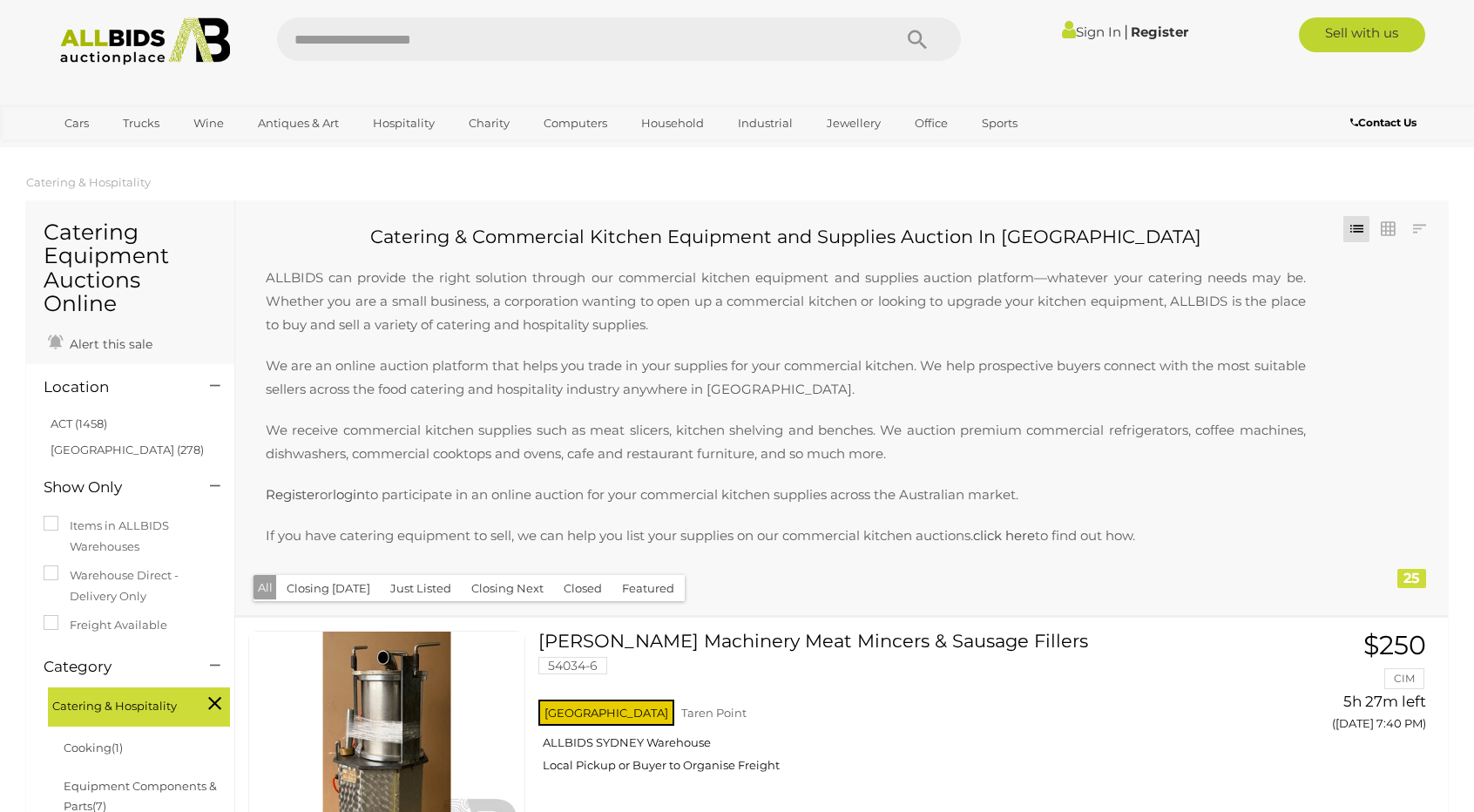
scroll to position [2359, 0]
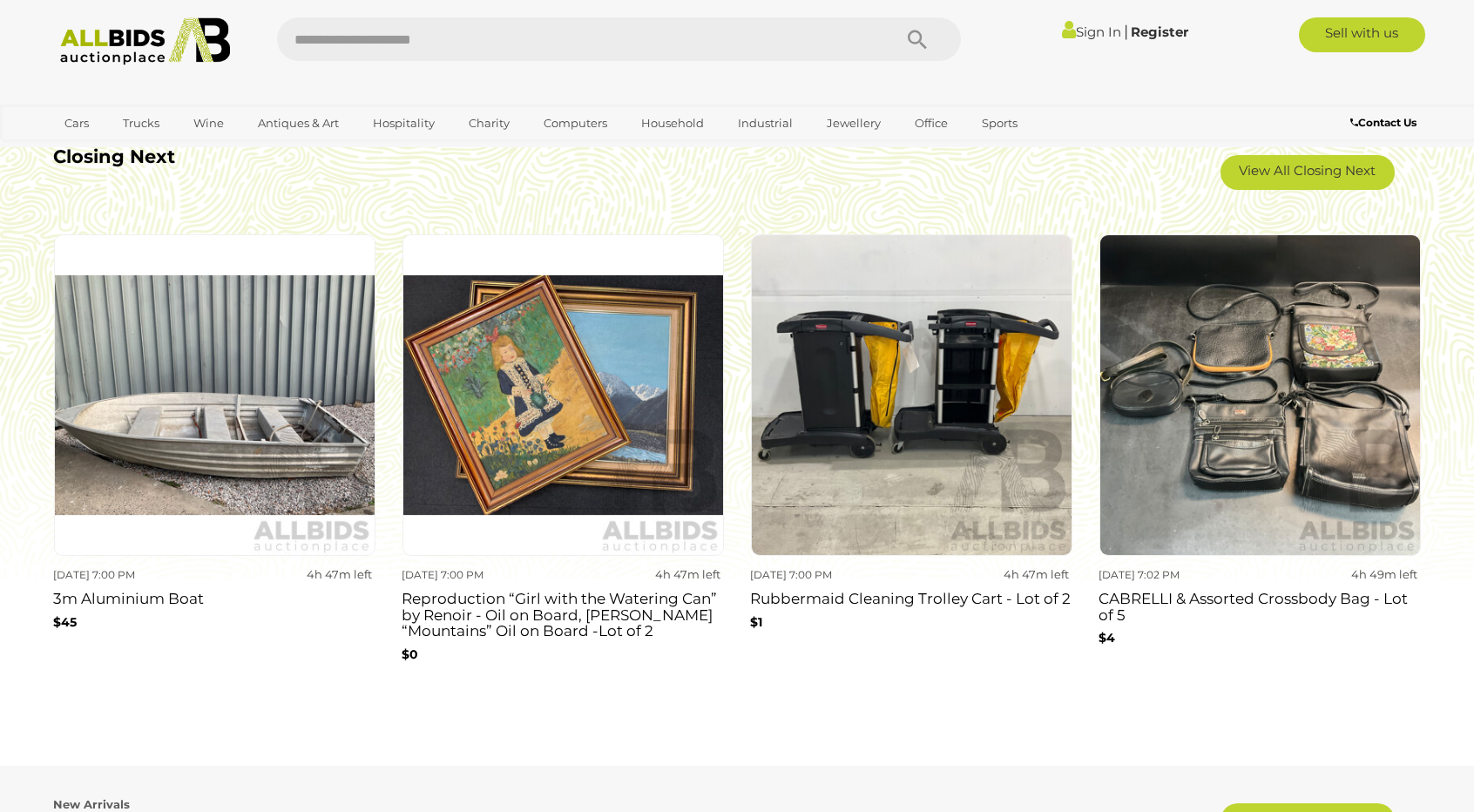
scroll to position [1656, 0]
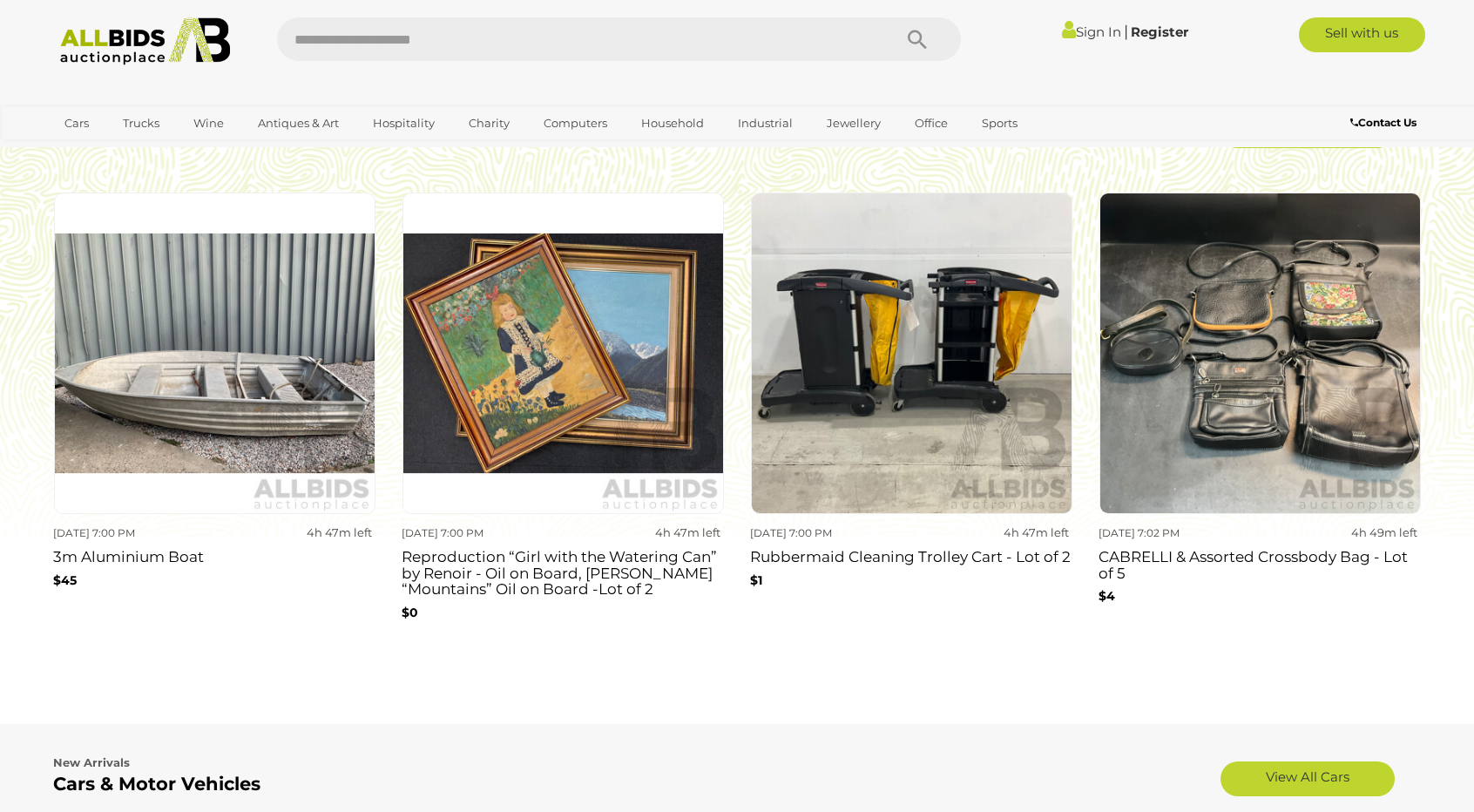
click at [913, 436] on img at bounding box center [911, 353] width 322 height 321
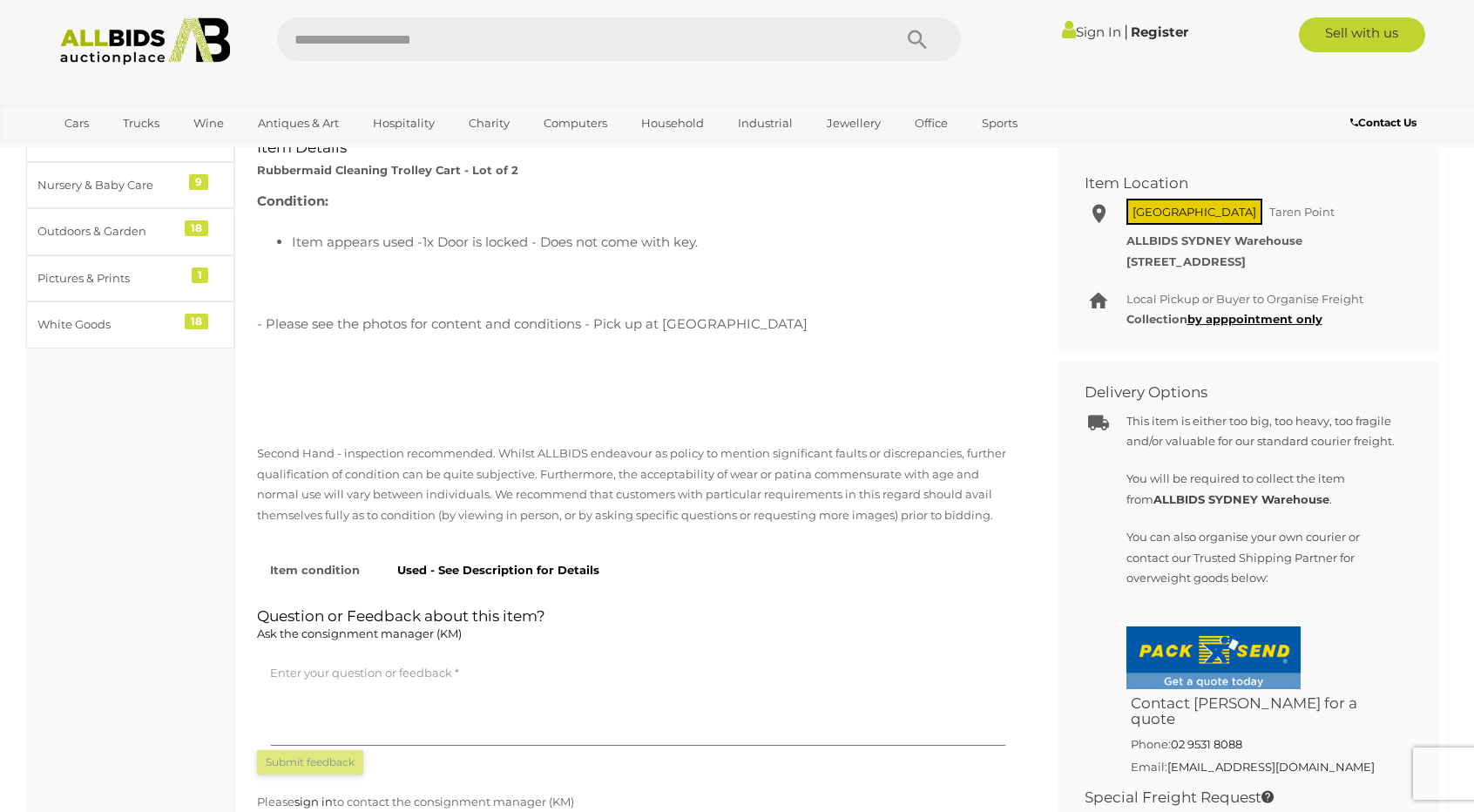
scroll to position [784, 0]
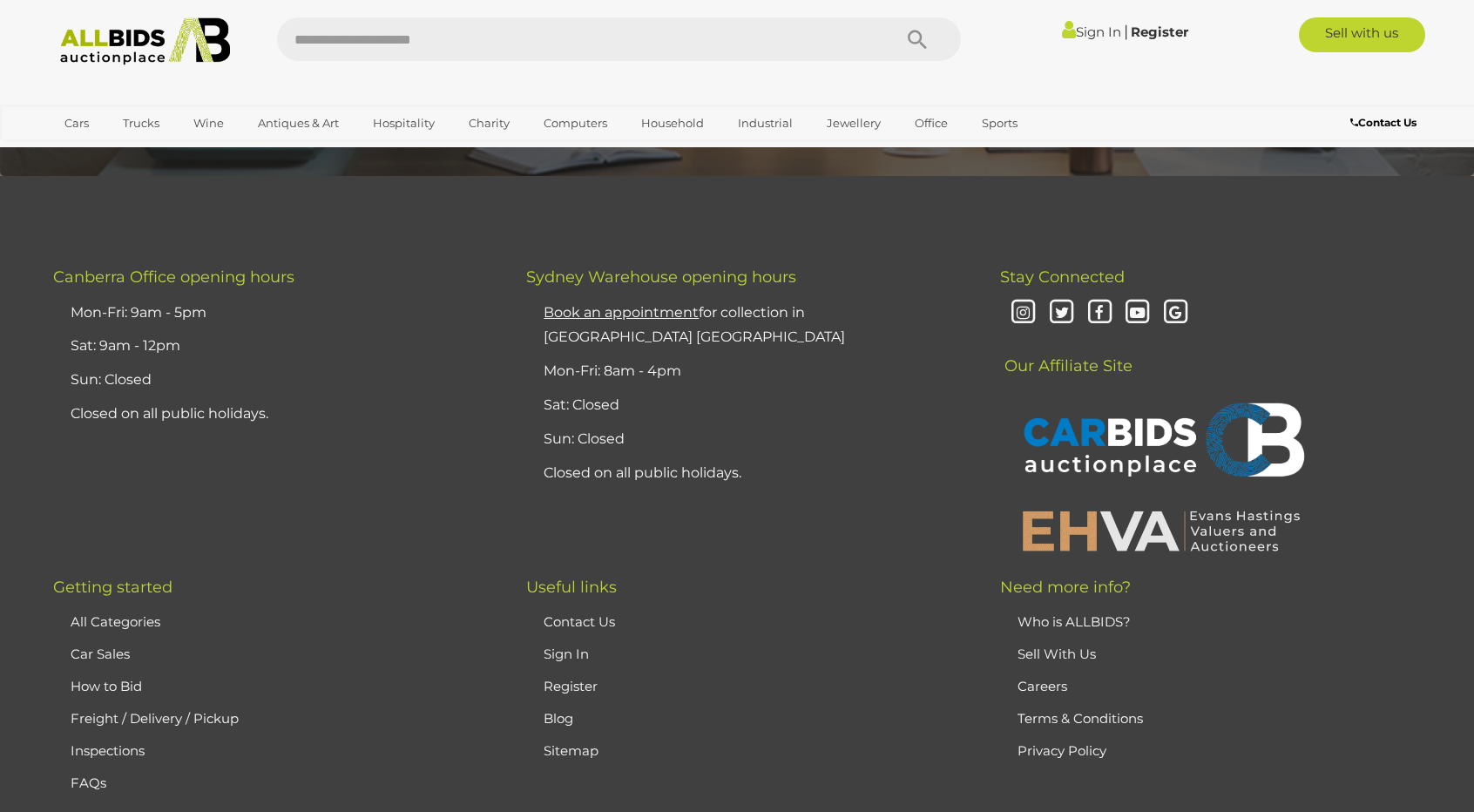
scroll to position [4570, 0]
